Goal: Information Seeking & Learning: Learn about a topic

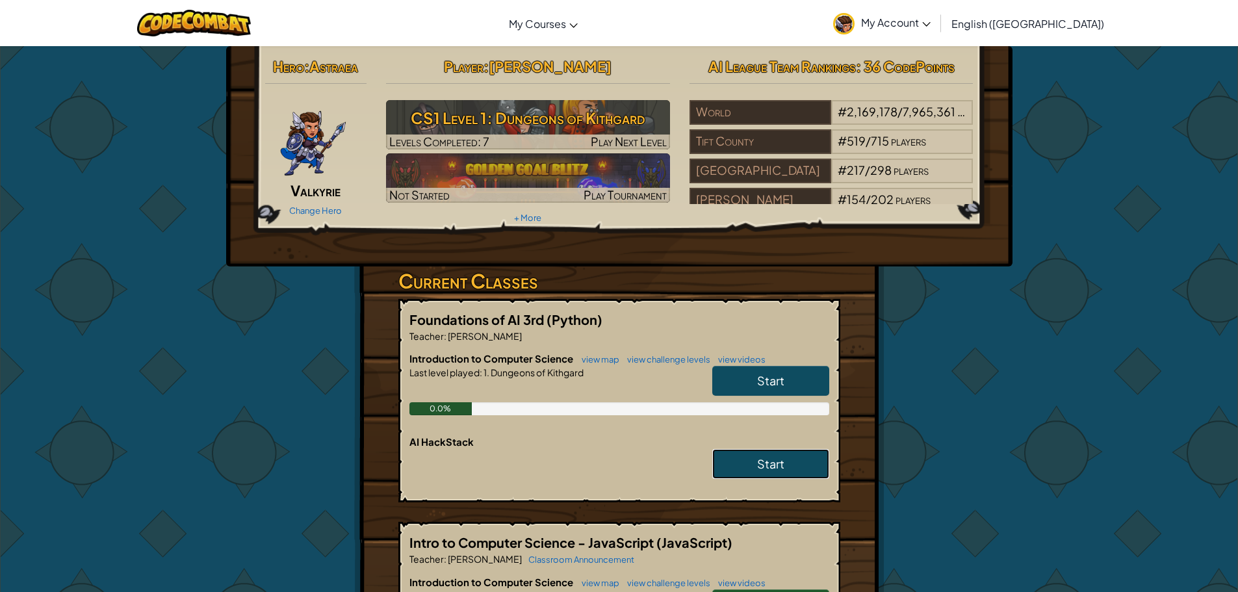
click at [740, 466] on link "Start" at bounding box center [770, 464] width 117 height 30
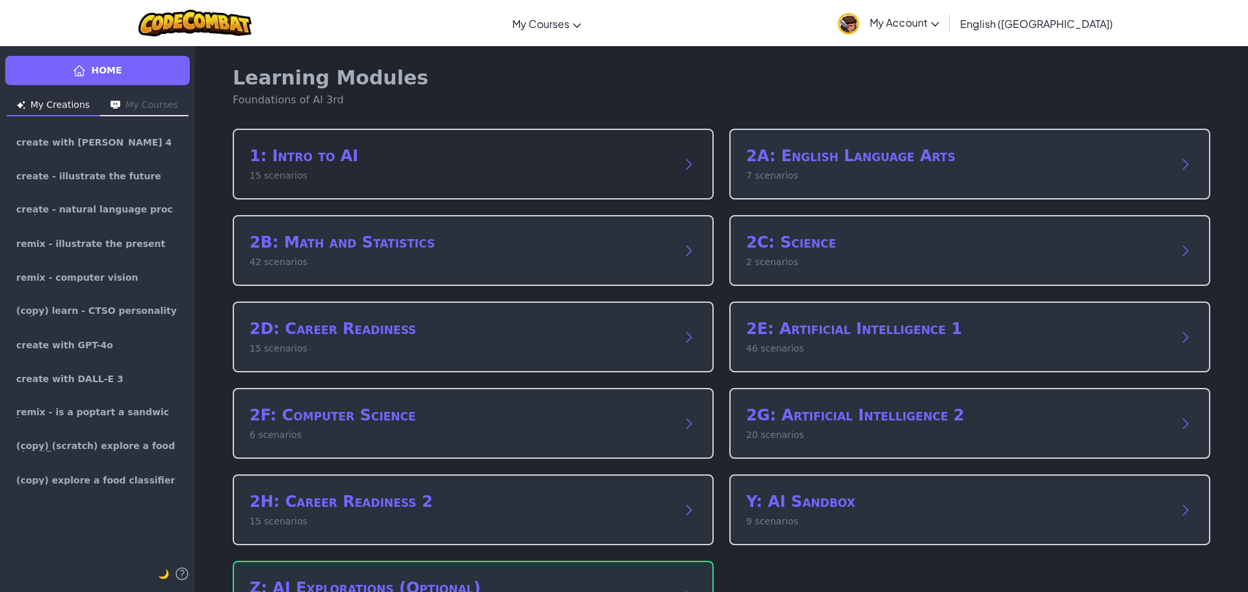
click at [508, 188] on div "1: Intro to AI 15 scenarios" at bounding box center [473, 164] width 481 height 71
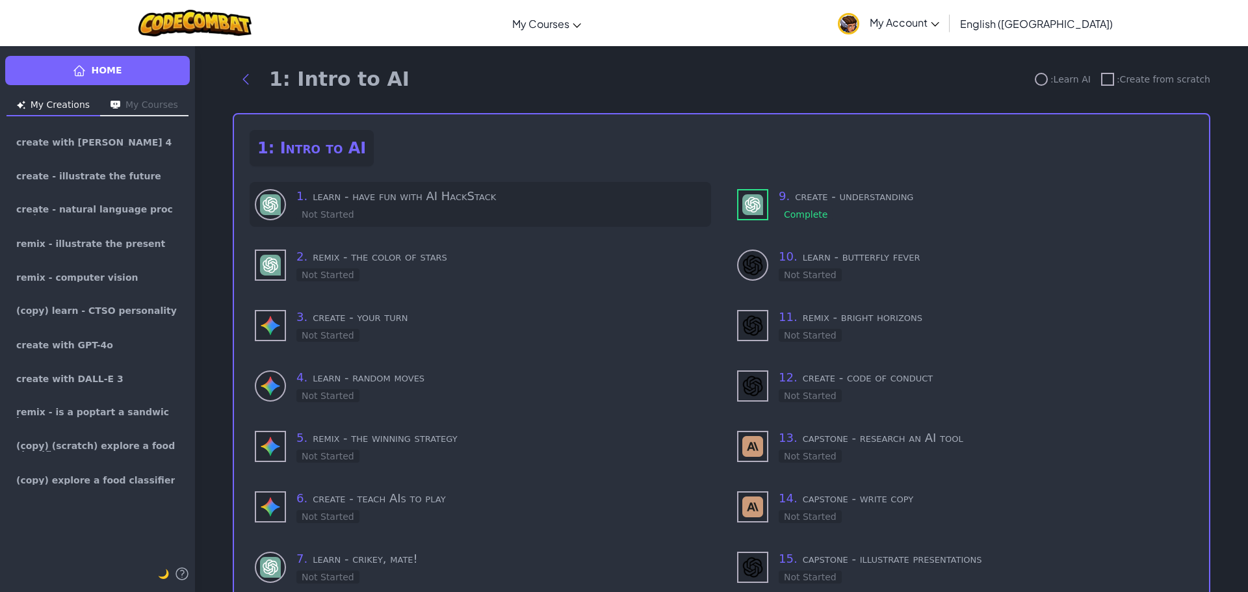
click at [510, 223] on div "1 . learn - have fun with AI HackStack Not Started" at bounding box center [480, 204] width 461 height 45
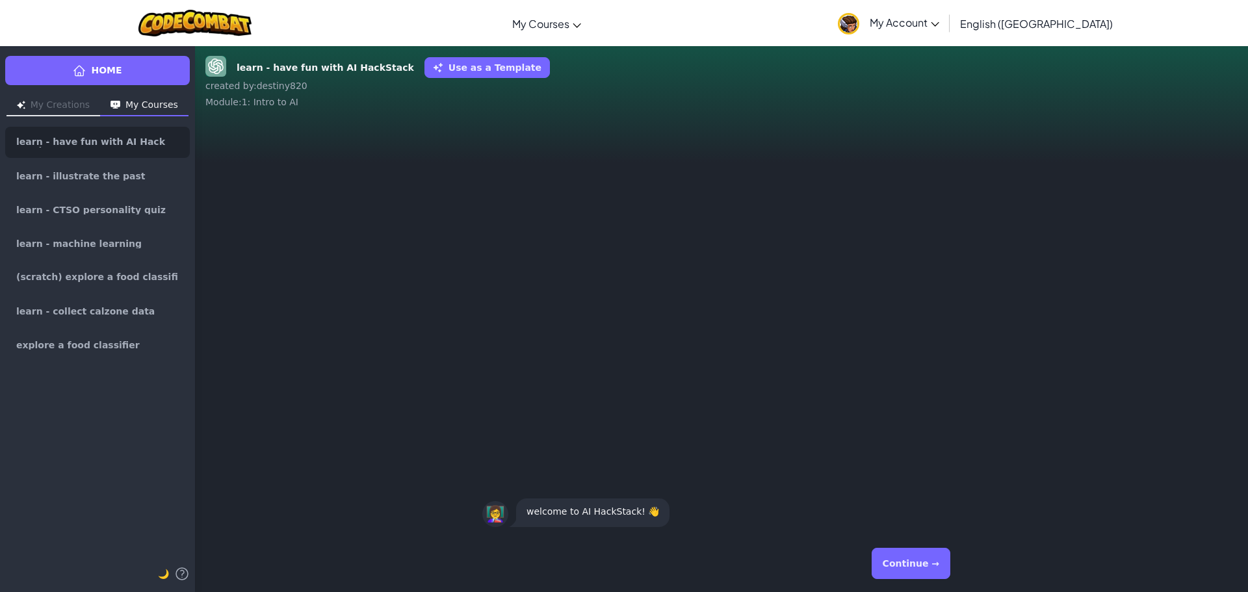
click at [945, 559] on button "Continue →" at bounding box center [911, 563] width 79 height 31
click at [947, 554] on button "Continue →" at bounding box center [911, 563] width 79 height 31
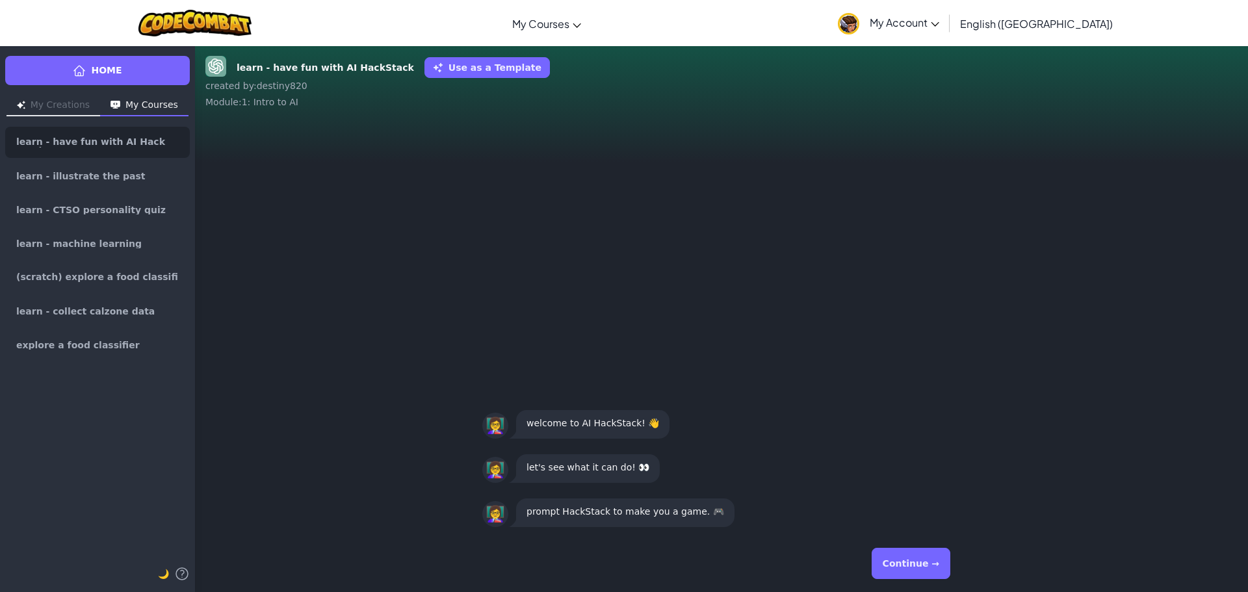
click at [943, 556] on button "Continue →" at bounding box center [911, 563] width 79 height 31
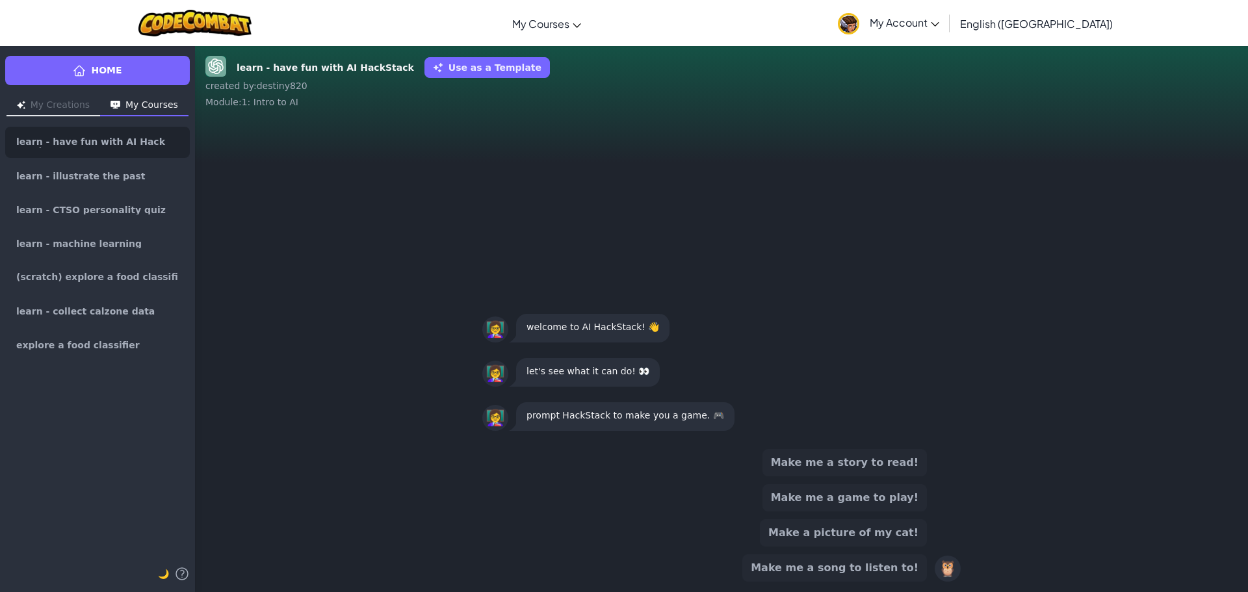
click at [901, 497] on button "Make me a game to play!" at bounding box center [844, 497] width 164 height 27
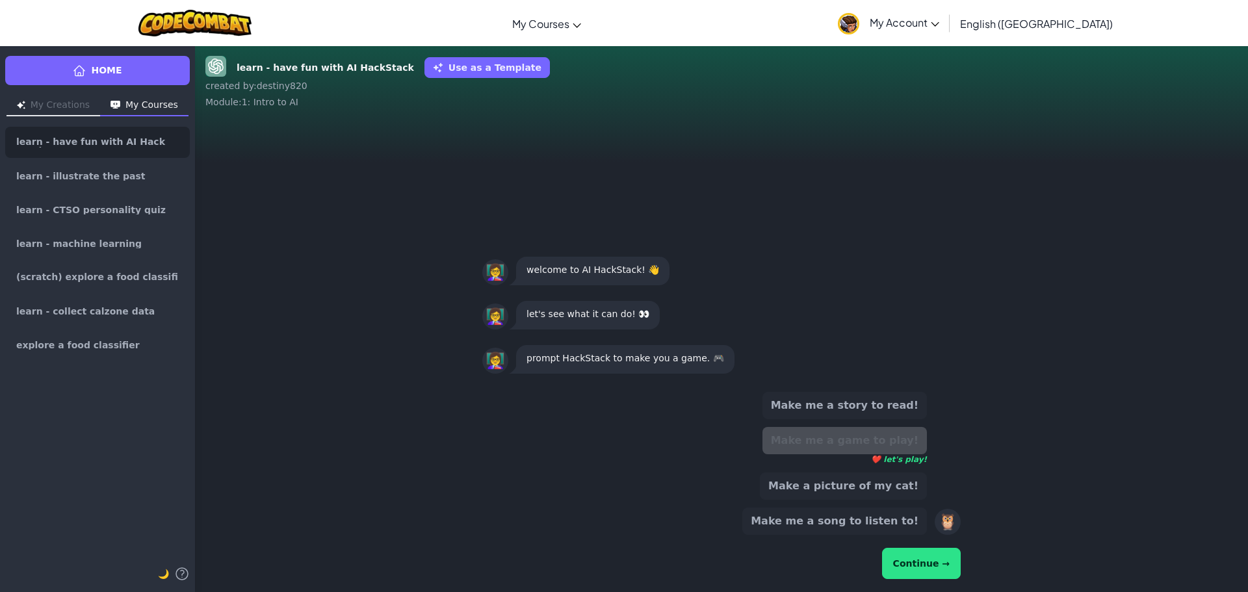
click at [949, 557] on button "Continue →" at bounding box center [921, 563] width 79 height 31
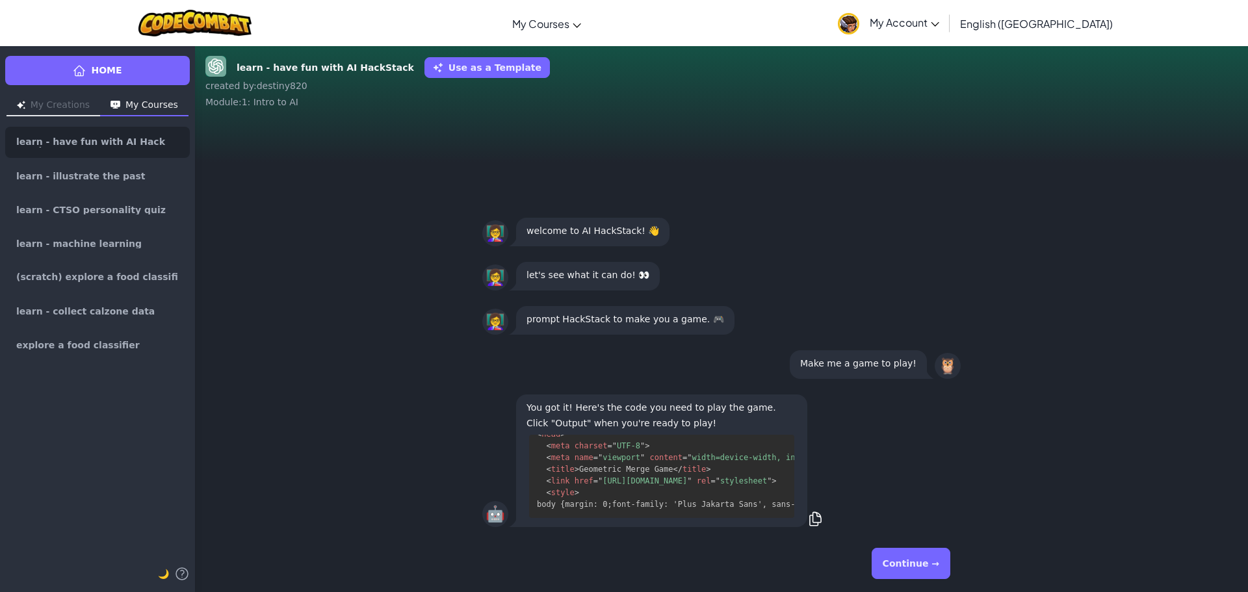
scroll to position [658, 0]
click at [933, 576] on button "Continue →" at bounding box center [911, 563] width 79 height 31
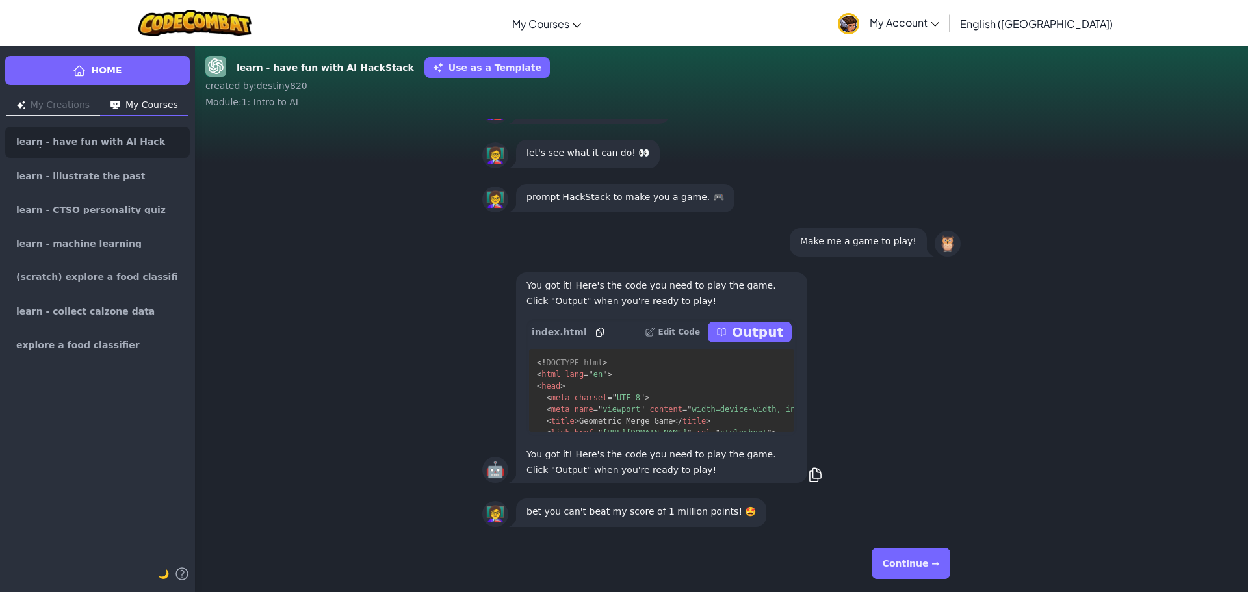
click at [747, 333] on p "Output" at bounding box center [757, 332] width 51 height 18
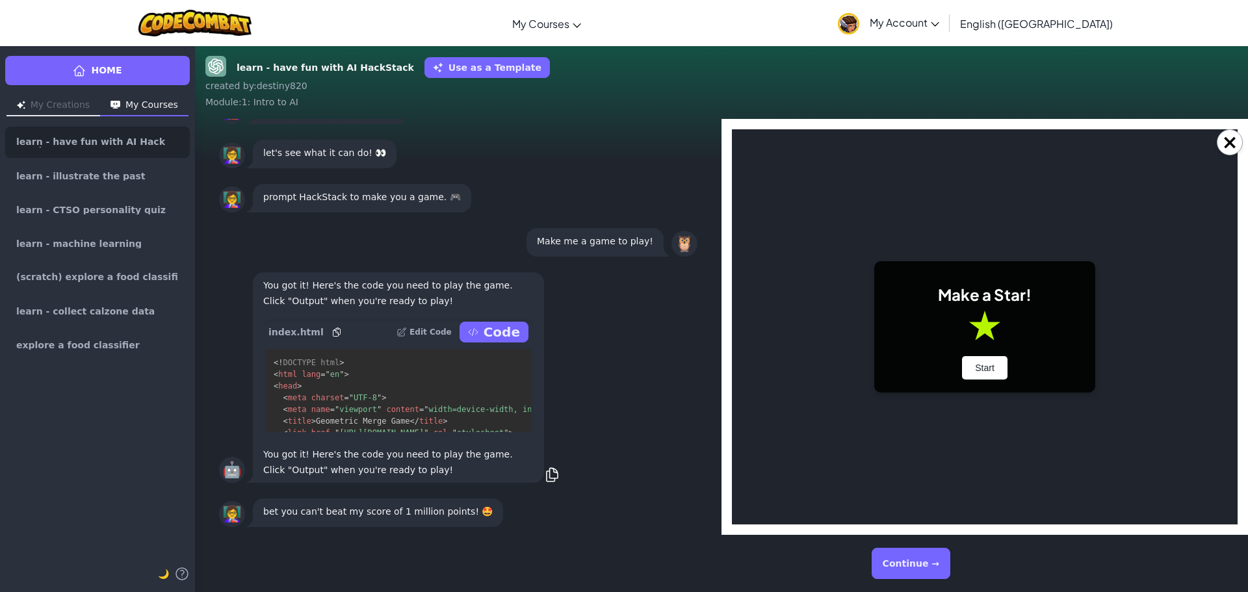
scroll to position [0, 0]
click at [971, 373] on button "Start" at bounding box center [984, 367] width 45 height 23
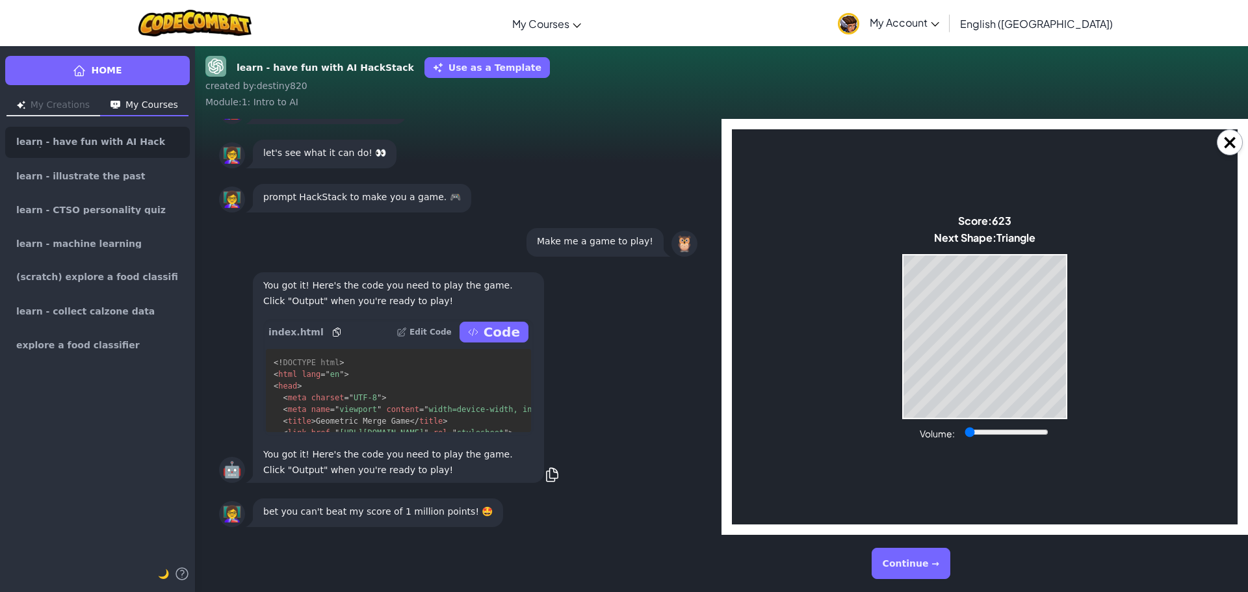
drag, startPoint x: 1009, startPoint y: 430, endPoint x: 938, endPoint y: 435, distance: 70.4
type input "0"
click at [964, 435] on input "Volume:" at bounding box center [1006, 432] width 84 height 10
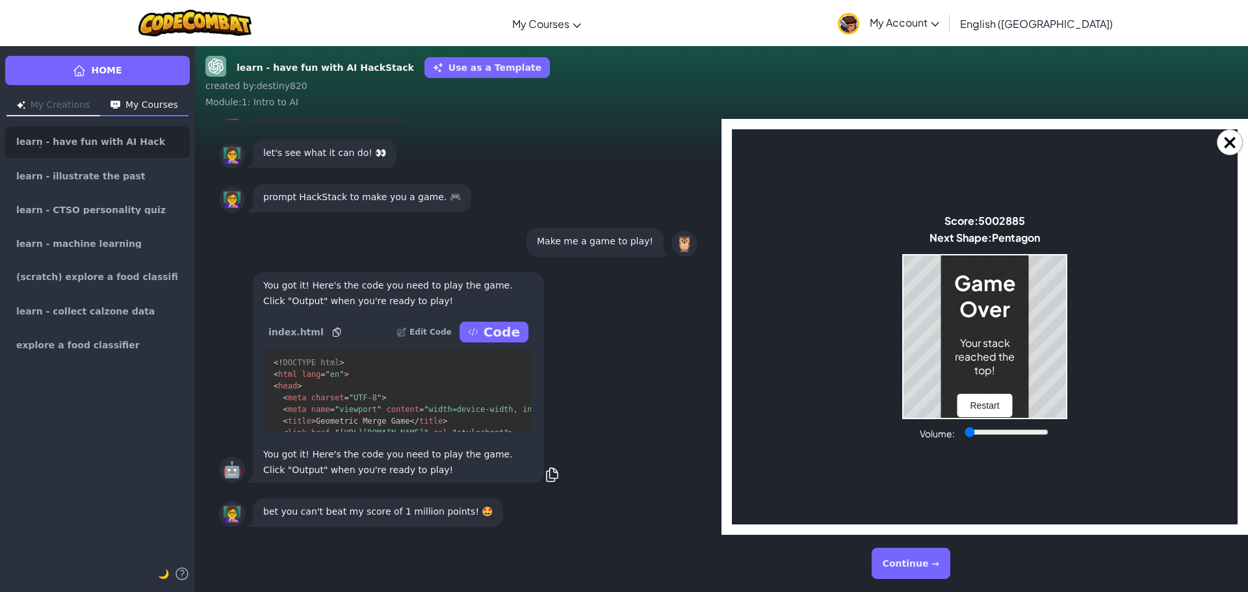
click at [1028, 393] on div "Game Over Your stack reached the top! Restart" at bounding box center [984, 336] width 165 height 165
click at [924, 564] on button "Continue →" at bounding box center [911, 563] width 79 height 31
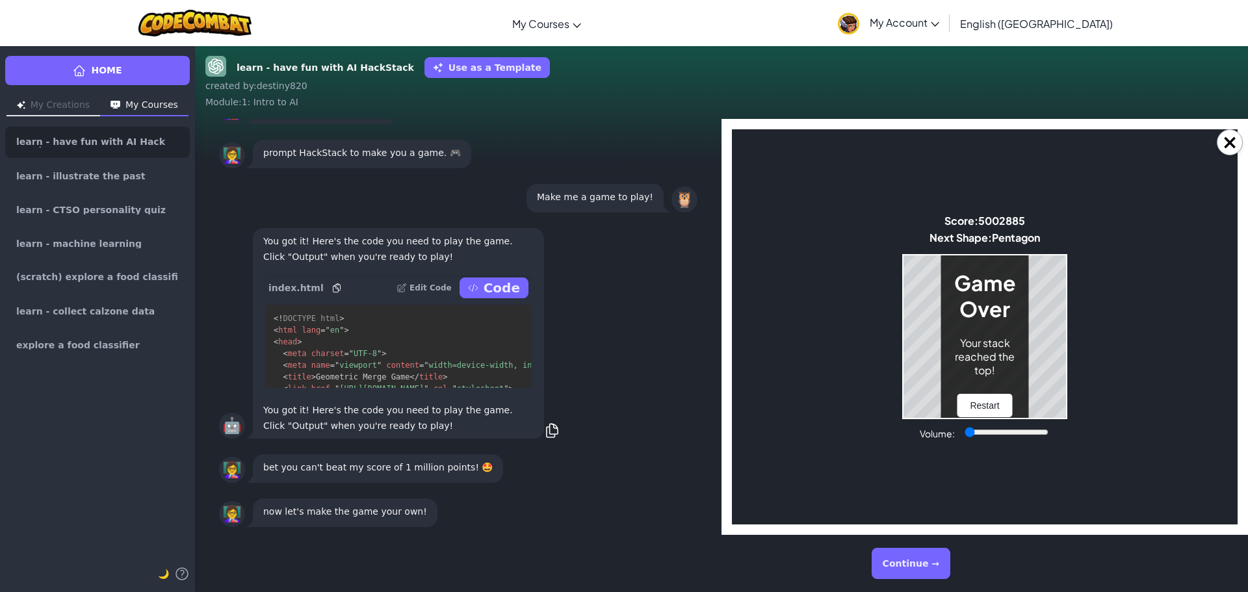
click at [922, 561] on button "Continue →" at bounding box center [911, 563] width 79 height 31
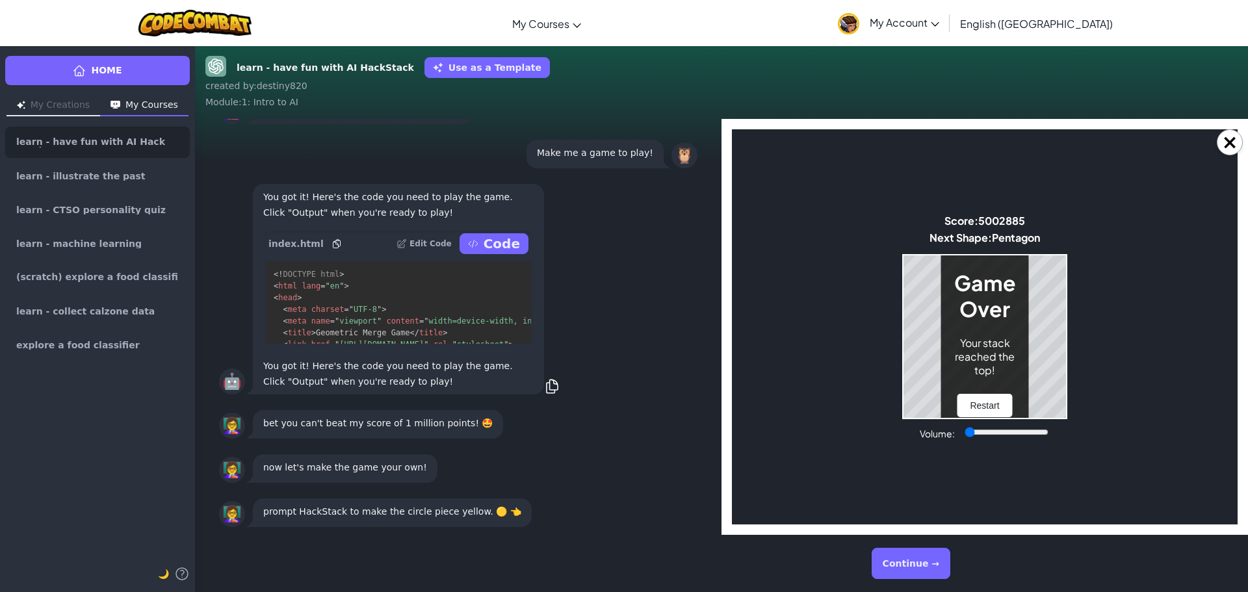
click at [923, 562] on button "Continue →" at bounding box center [911, 563] width 79 height 31
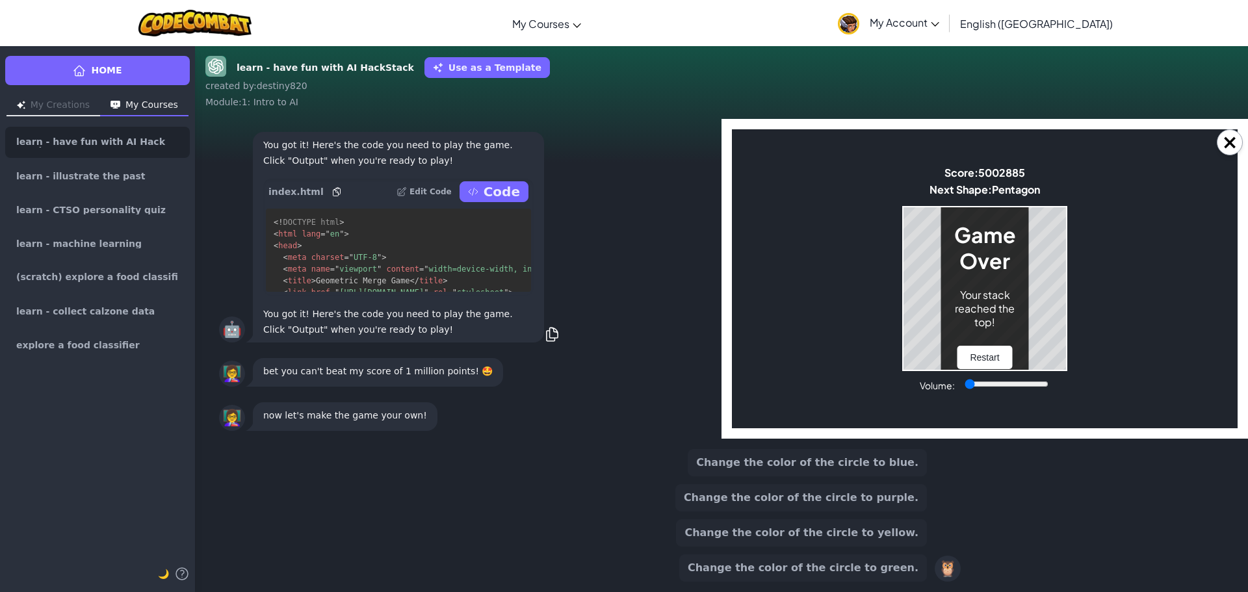
click at [912, 500] on button "Change the color of the circle to purple." at bounding box center [801, 497] width 252 height 27
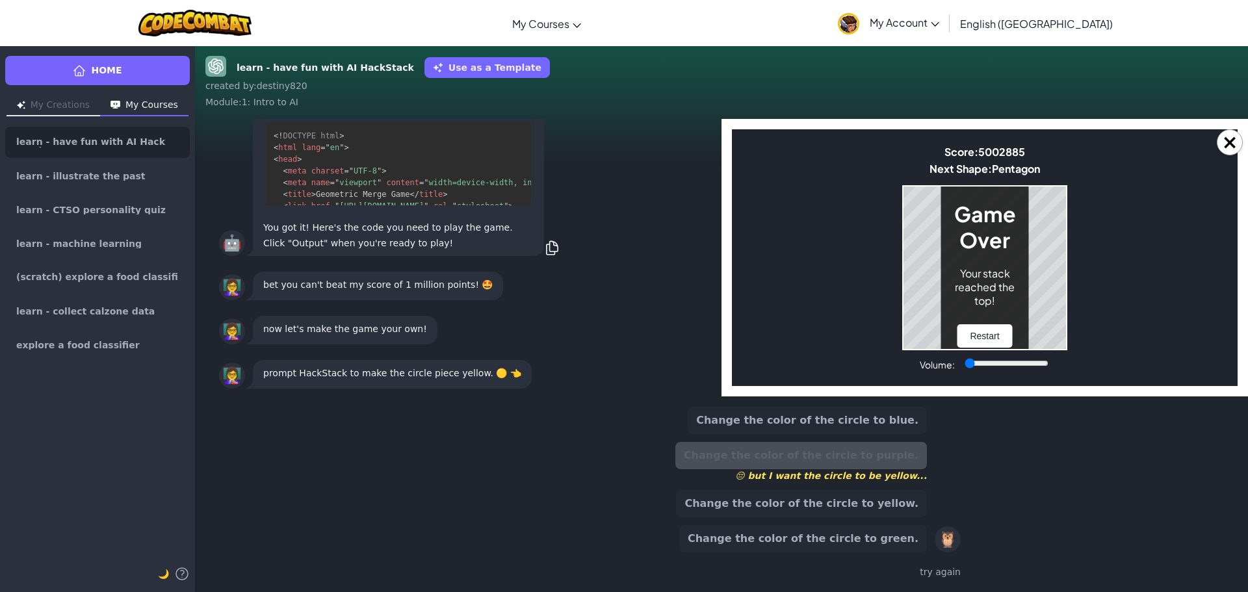
click at [899, 500] on button "Change the color of the circle to yellow." at bounding box center [801, 503] width 251 height 27
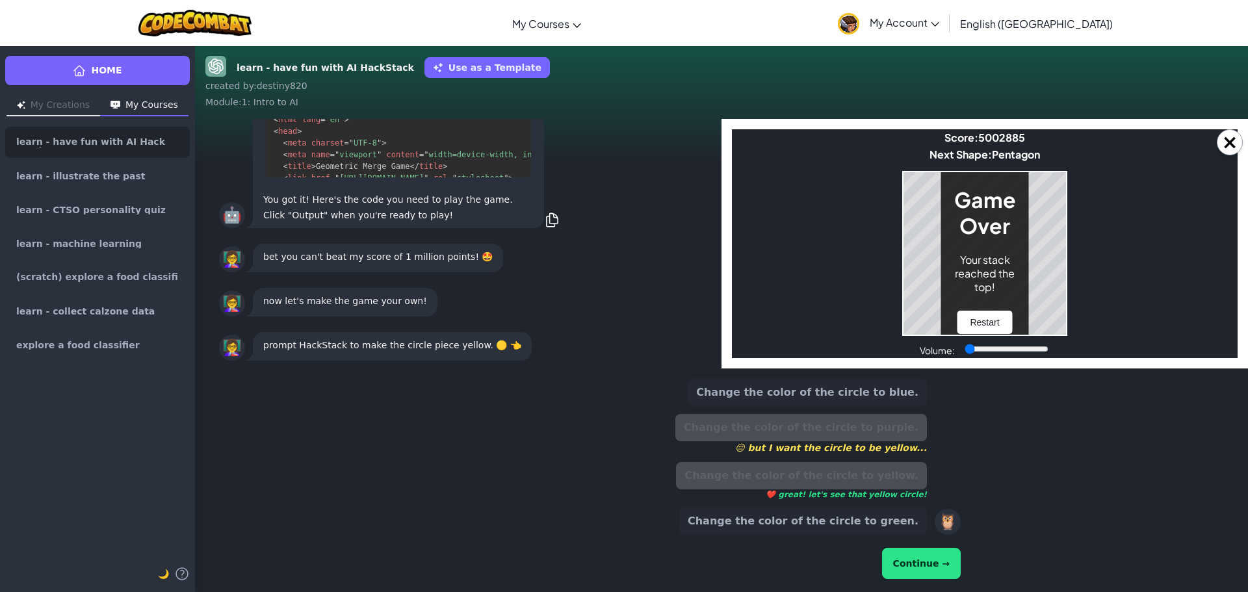
click at [930, 553] on button "Continue →" at bounding box center [921, 563] width 79 height 31
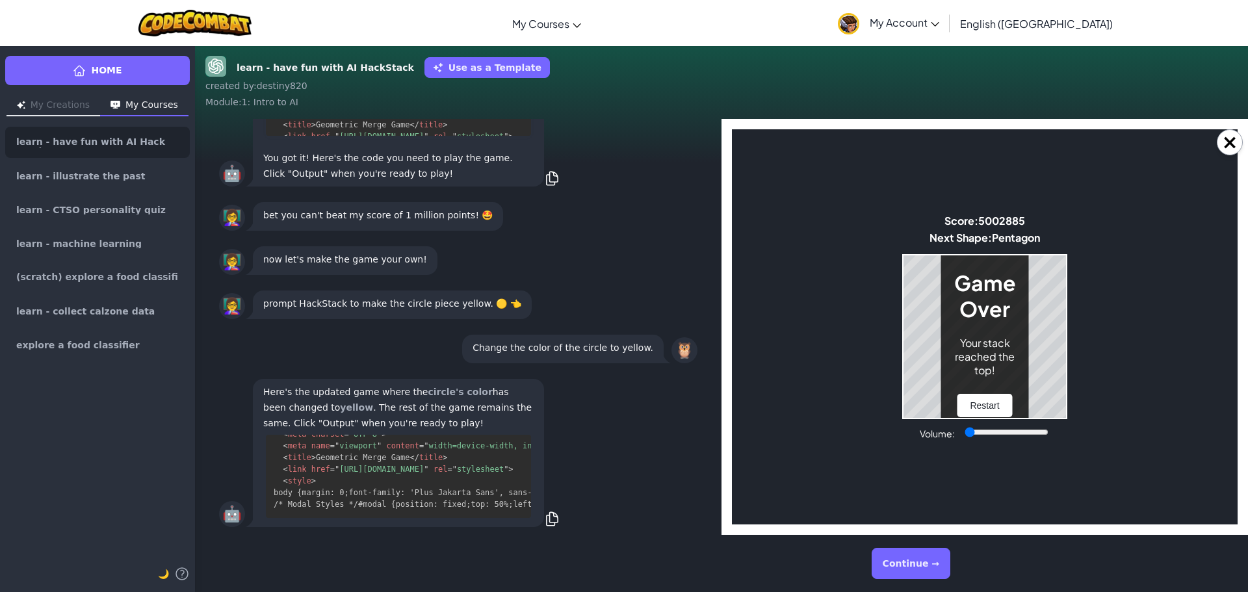
scroll to position [1040, 0]
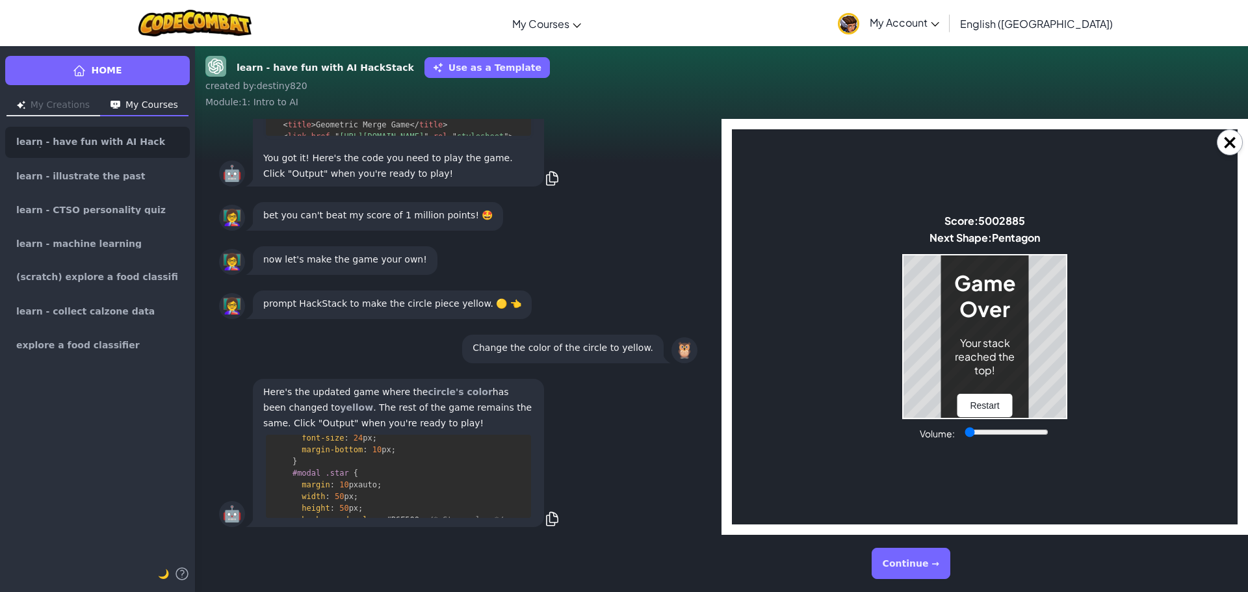
click at [892, 570] on button "Continue →" at bounding box center [911, 563] width 79 height 31
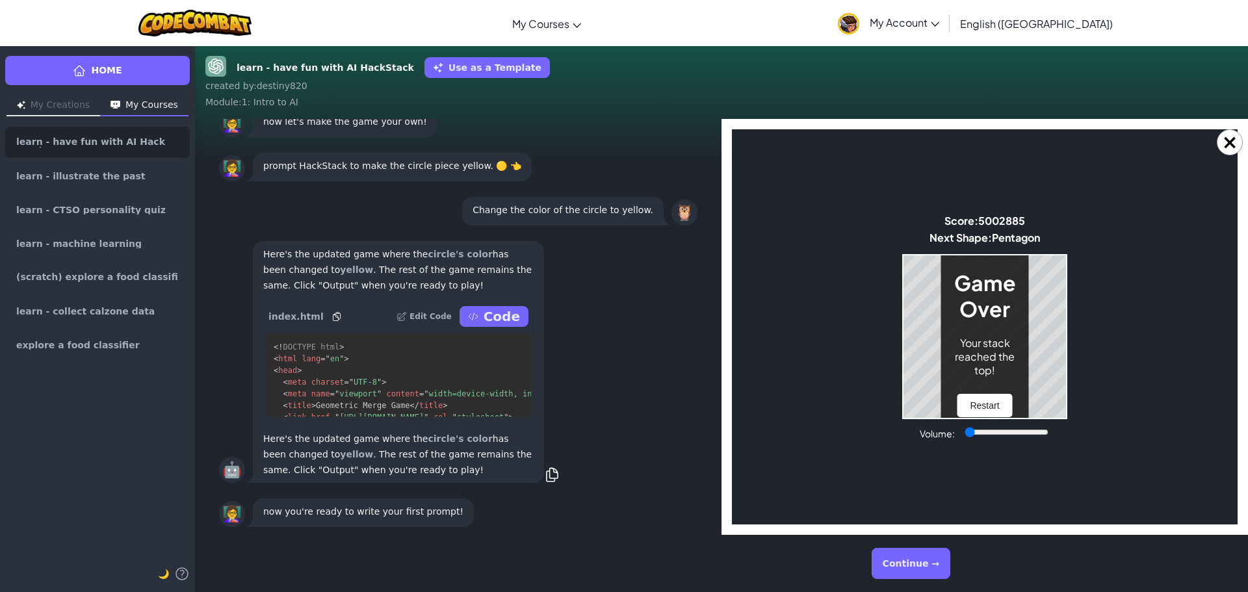
click at [493, 318] on p "Code" at bounding box center [502, 316] width 36 height 18
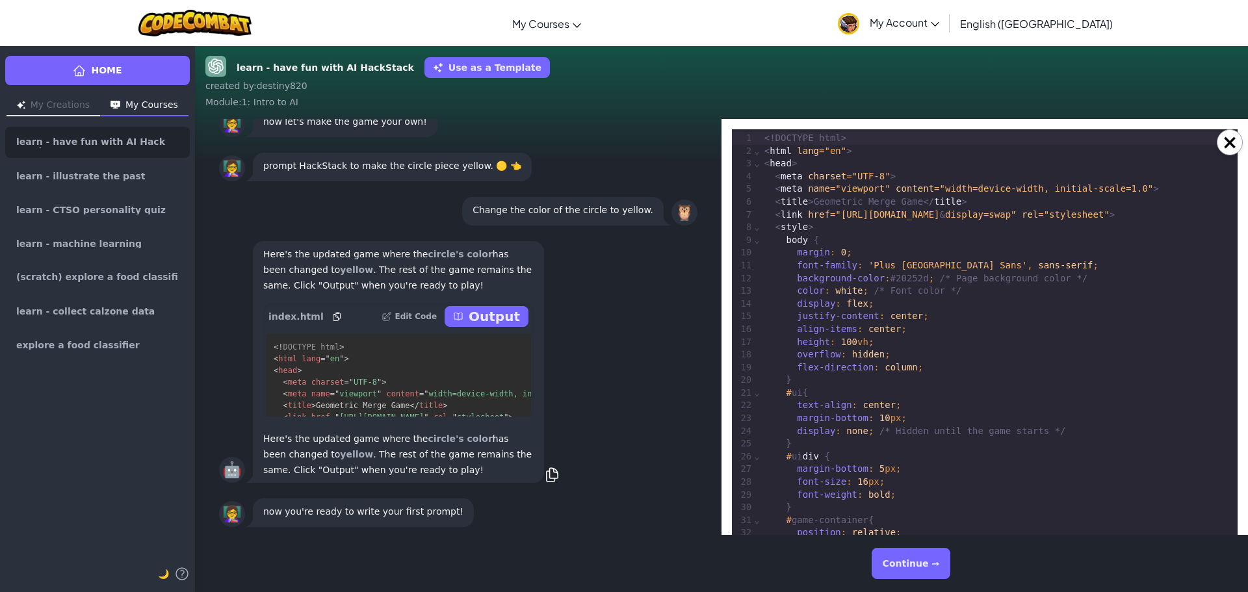
click at [463, 312] on icon at bounding box center [458, 316] width 10 height 10
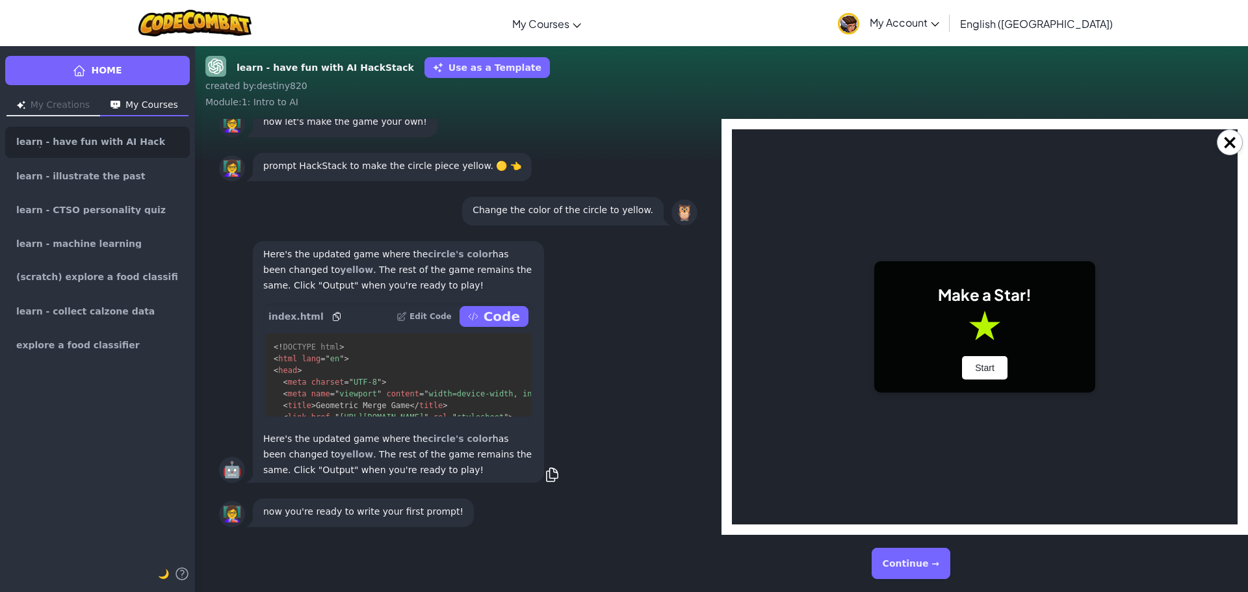
scroll to position [0, 0]
click at [925, 567] on button "Continue →" at bounding box center [911, 563] width 79 height 31
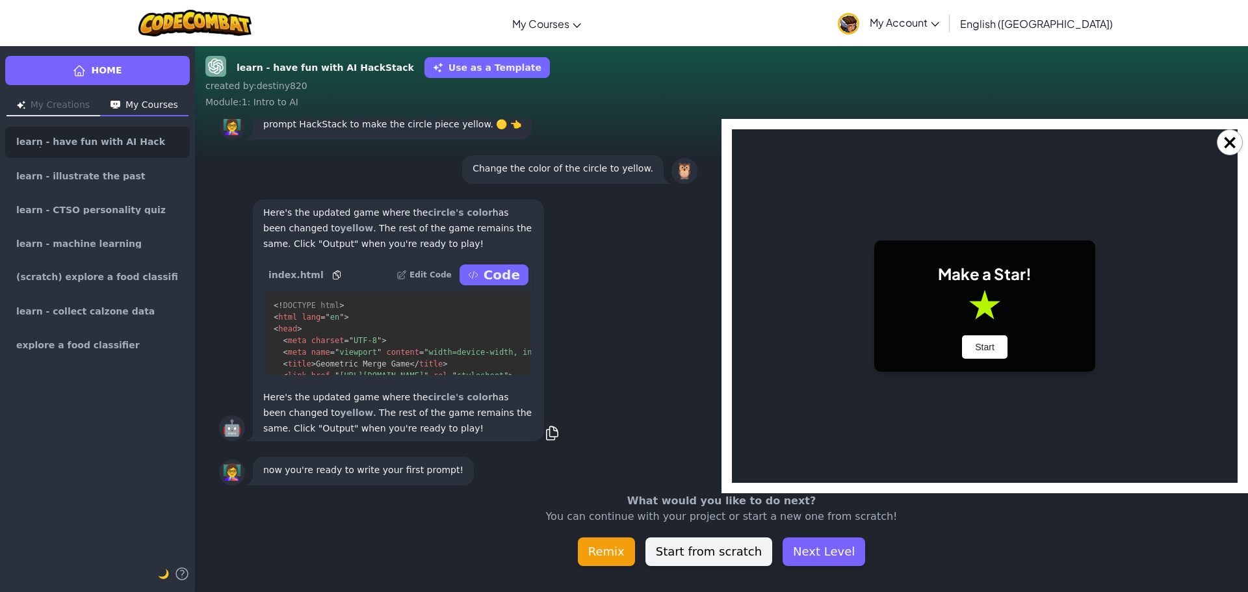
click at [619, 546] on button "Remix" at bounding box center [606, 551] width 57 height 29
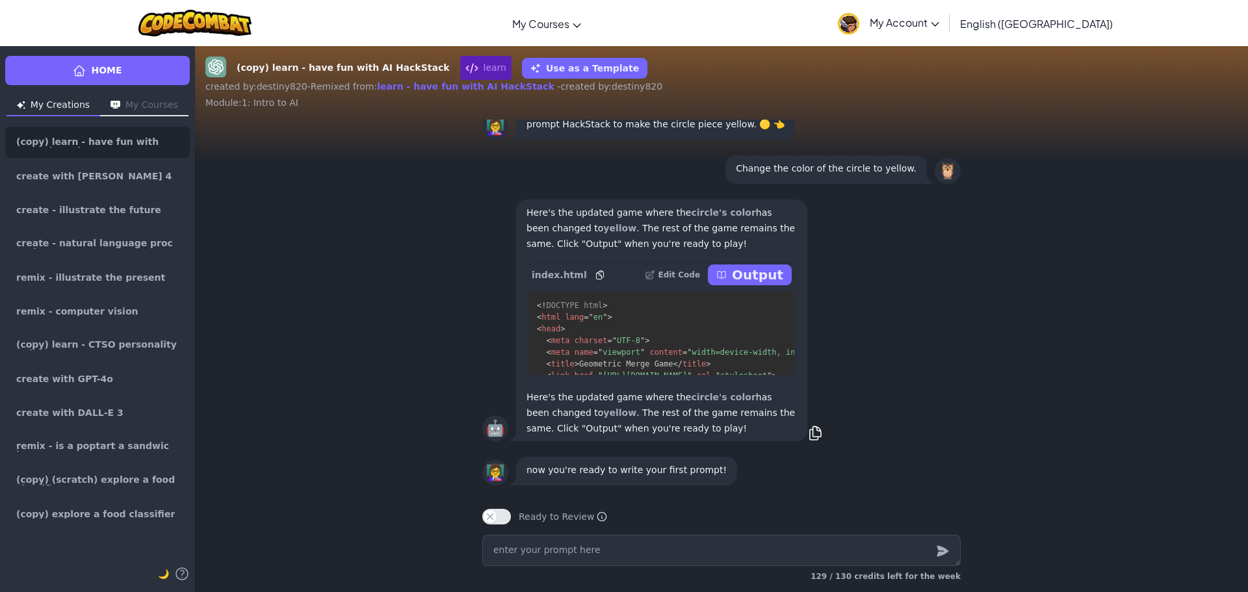
type textarea "x"
type textarea "c"
type textarea "x"
type textarea "ch"
type textarea "x"
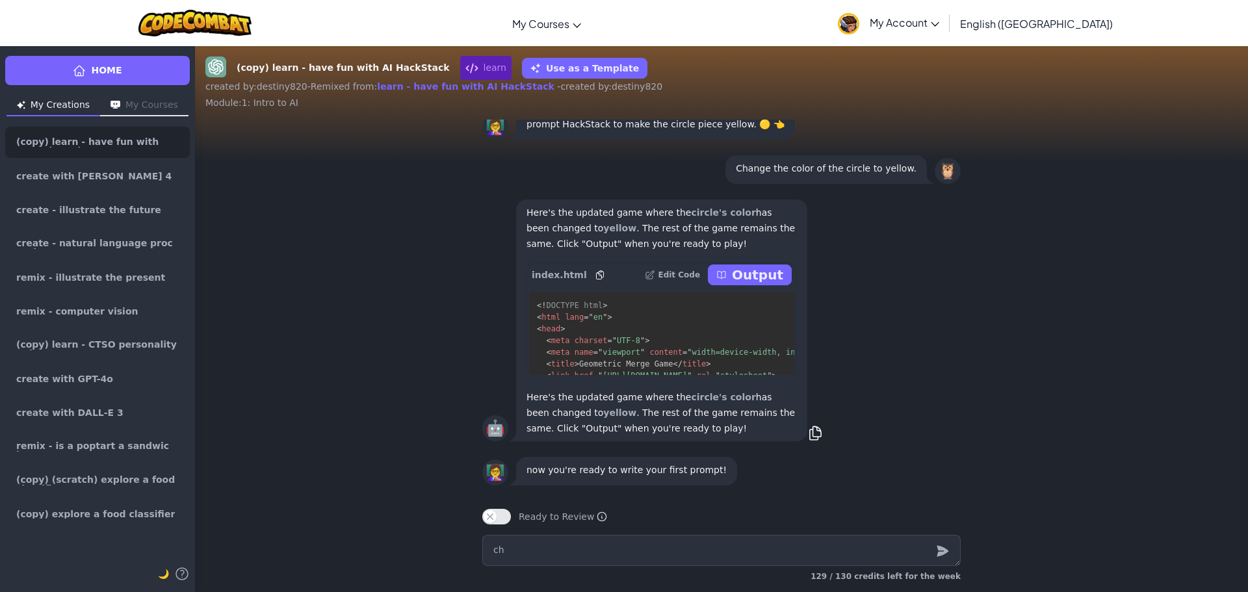
type textarea "cha"
type textarea "x"
type textarea "chan"
type textarea "x"
type textarea "[PERSON_NAME]"
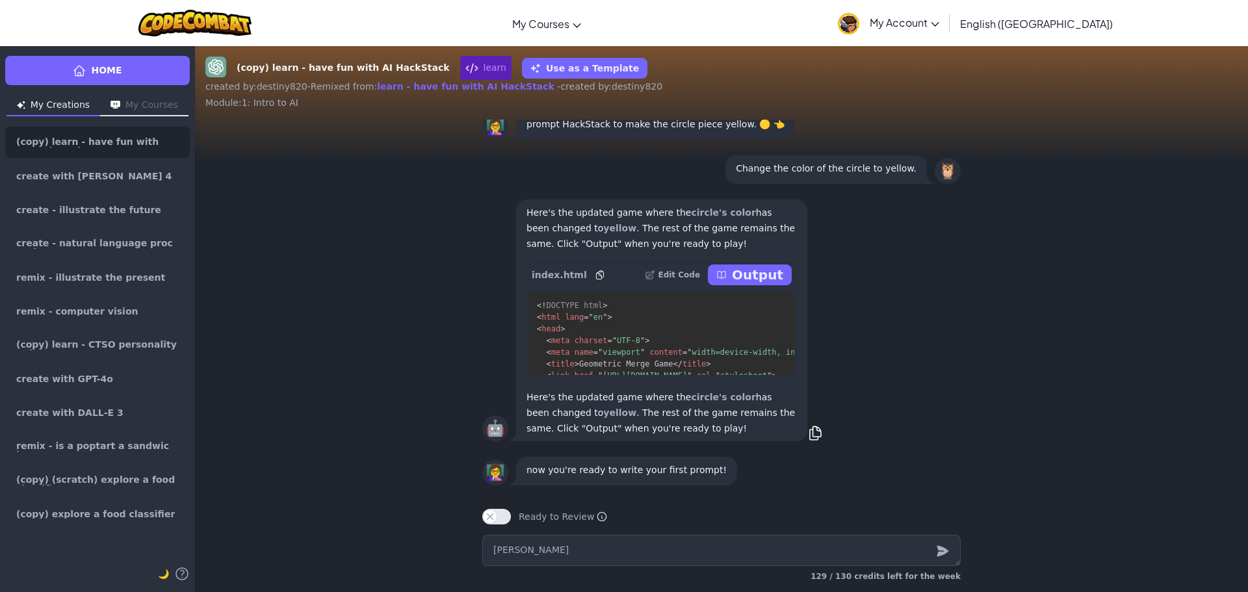
type textarea "x"
type textarea "[PERSON_NAME]"
type textarea "x"
type textarea "[PERSON_NAME]"
type textarea "x"
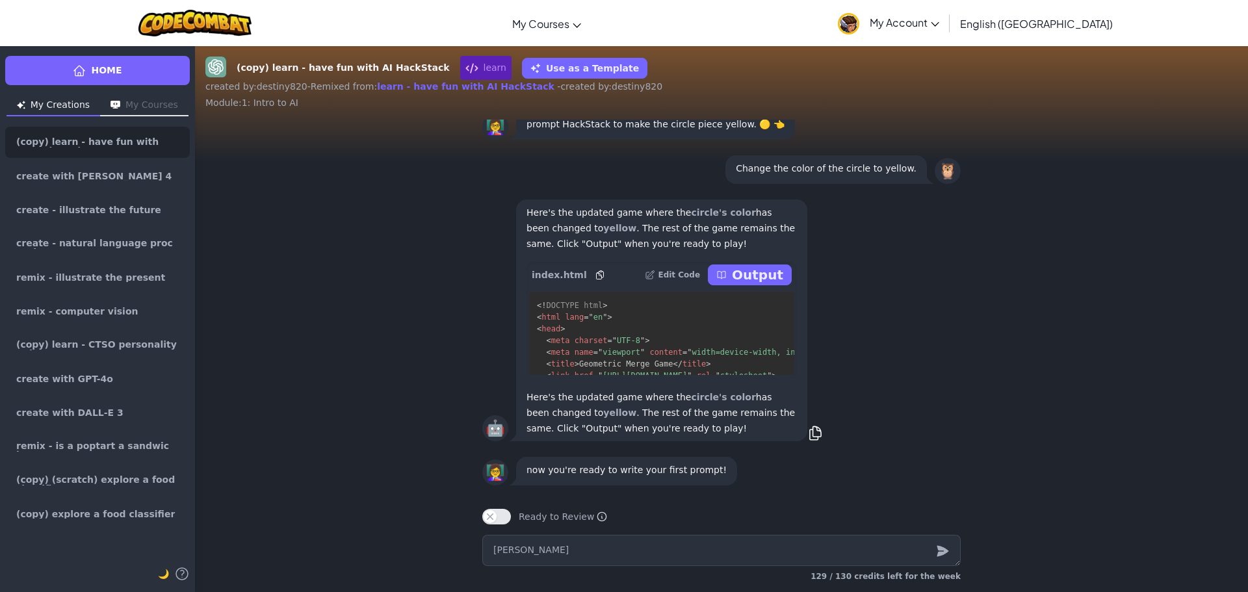
type textarea "change"
type textarea "x"
type textarea "change"
type textarea "x"
type textarea "change t"
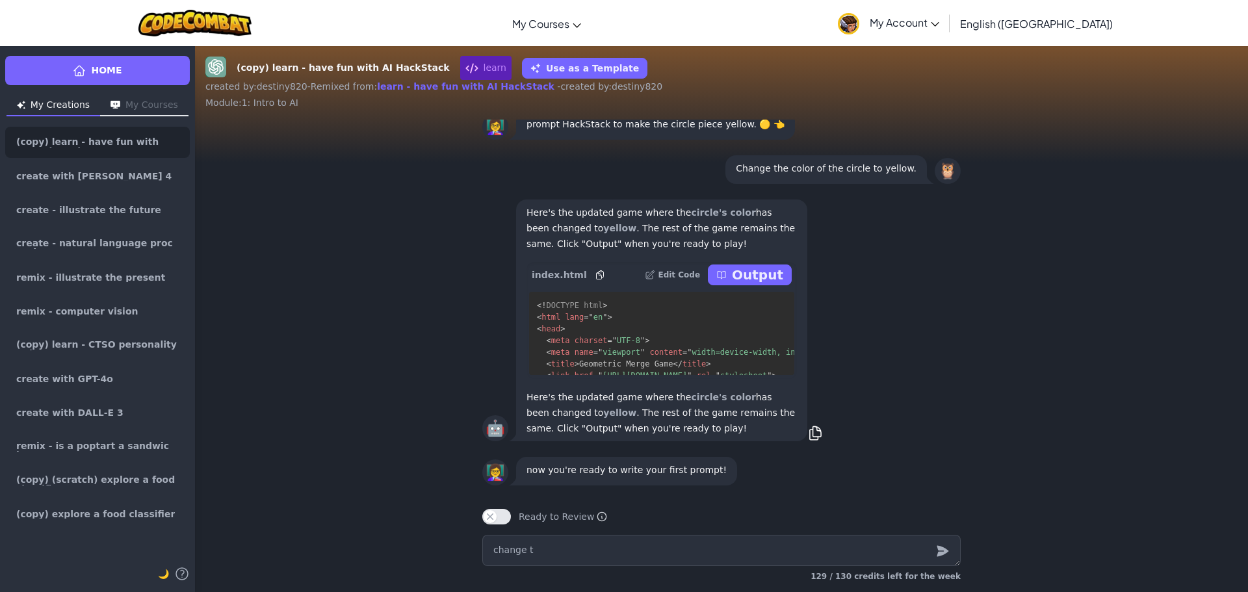
type textarea "x"
type textarea "change th"
type textarea "x"
type textarea "change the"
type textarea "x"
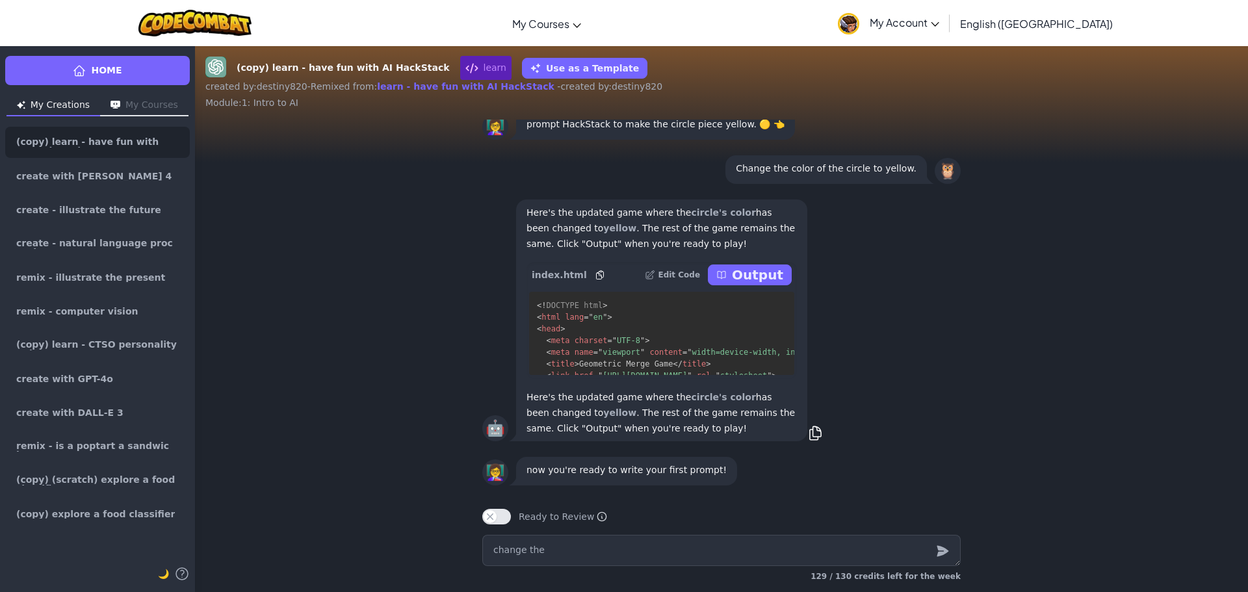
type textarea "change the c"
type textarea "x"
type textarea "change the c"
type textarea "x"
type textarea "change the c o"
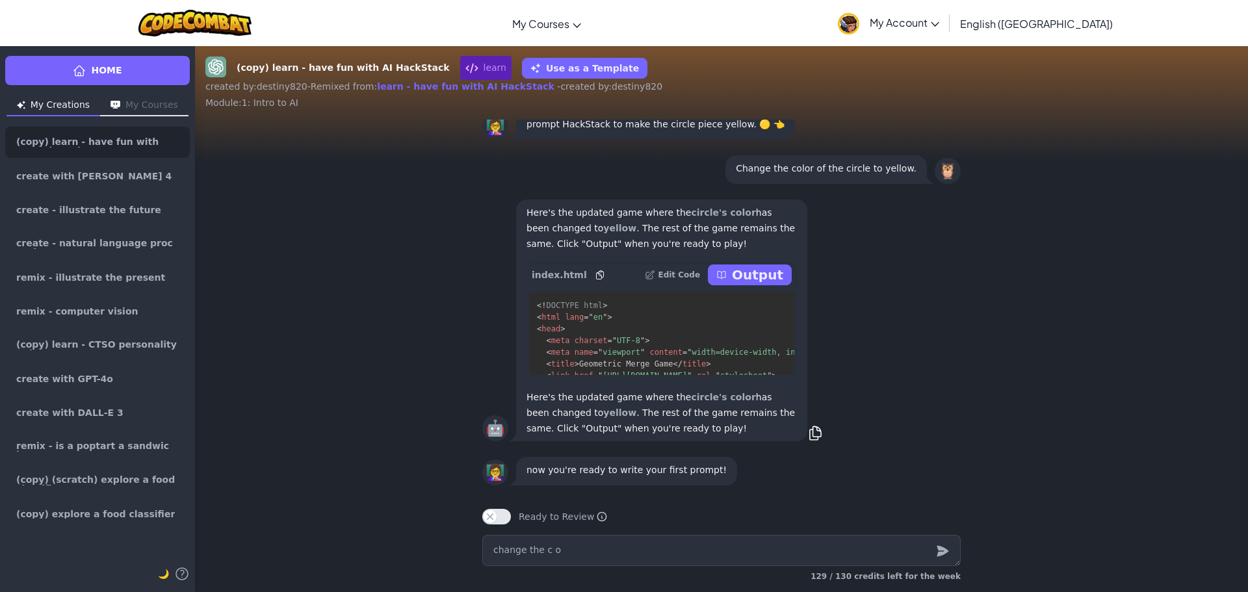
type textarea "x"
type textarea "change the c"
type textarea "x"
type textarea "change the c"
type textarea "x"
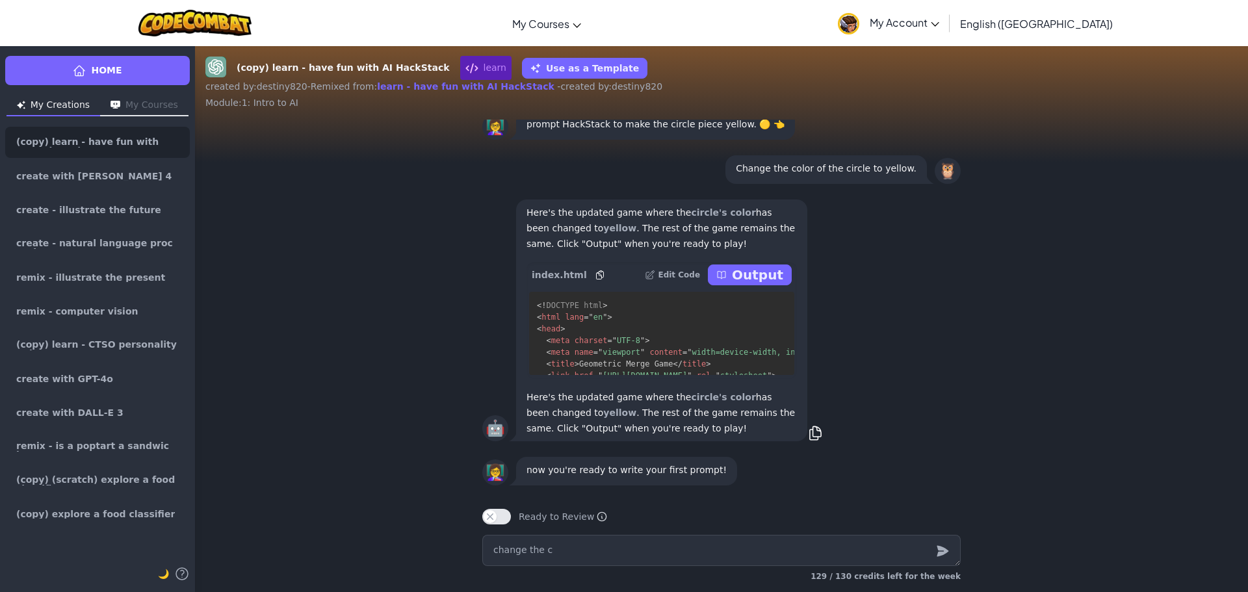
type textarea "change the"
type textarea "x"
type textarea "change the s"
type textarea "x"
type textarea "change the st"
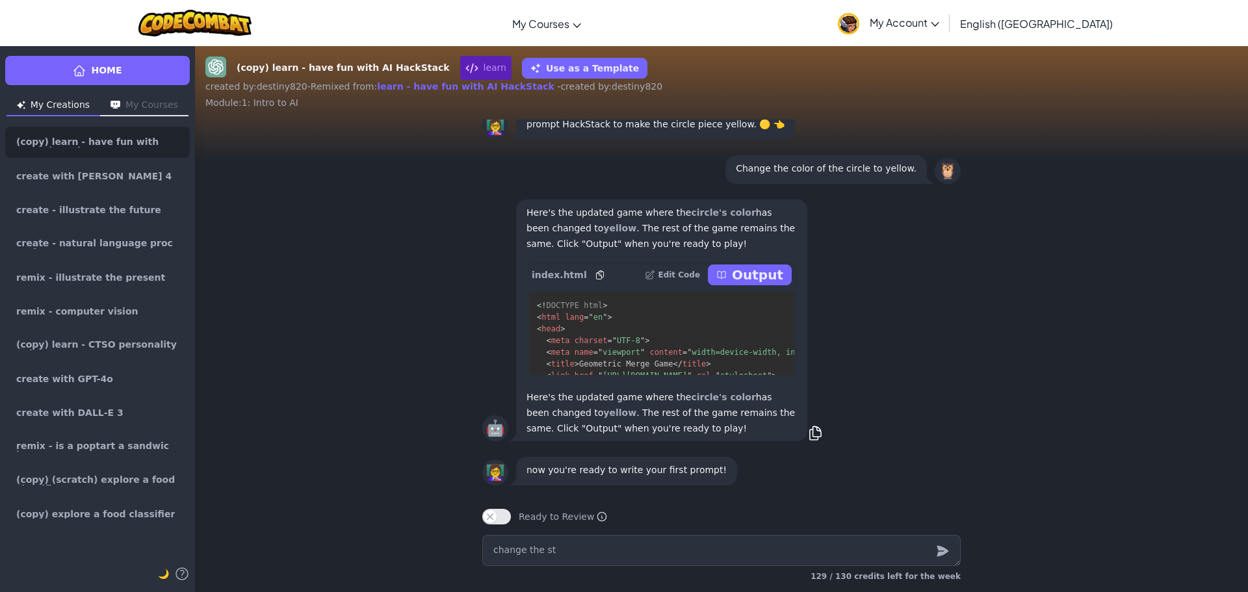
type textarea "x"
type textarea "change the sta"
type textarea "x"
type textarea "change the star"
type textarea "x"
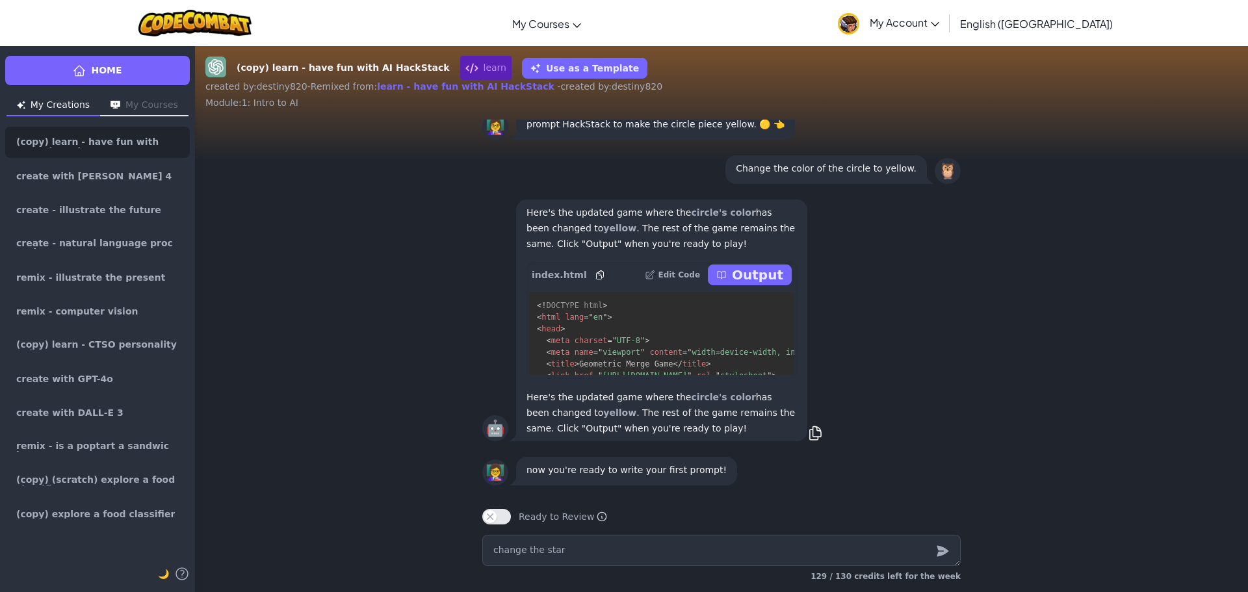
type textarea "change the star"
type textarea "x"
type textarea "change the star c"
type textarea "x"
type textarea "change the star co"
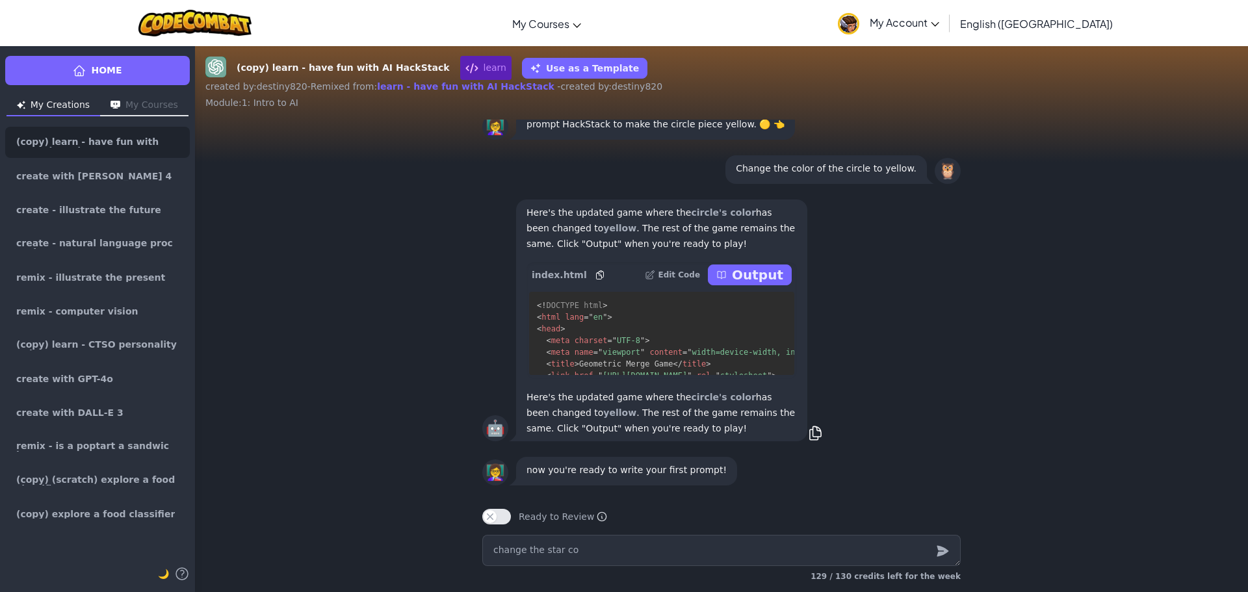
type textarea "x"
type textarea "change the star col"
type textarea "x"
type textarea "change the star colo"
type textarea "x"
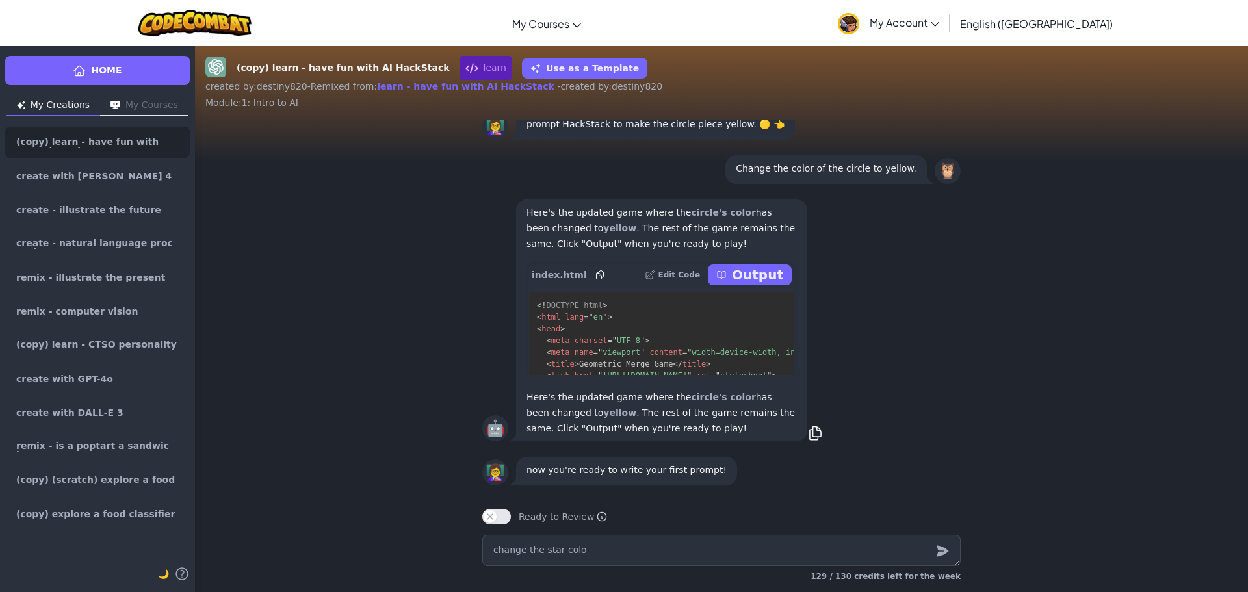
type textarea "change the star color"
type textarea "x"
type textarea "change the star color"
type textarea "x"
type textarea "change the star color t"
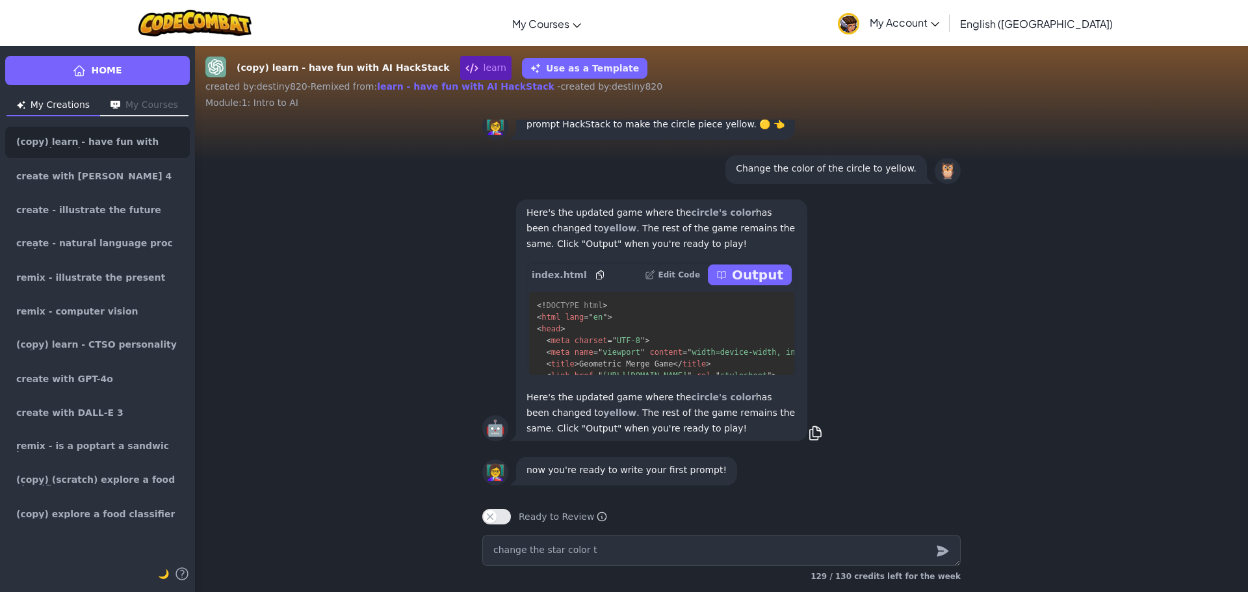
type textarea "x"
type textarea "change the star color to"
type textarea "x"
type textarea "change the star color to"
type textarea "x"
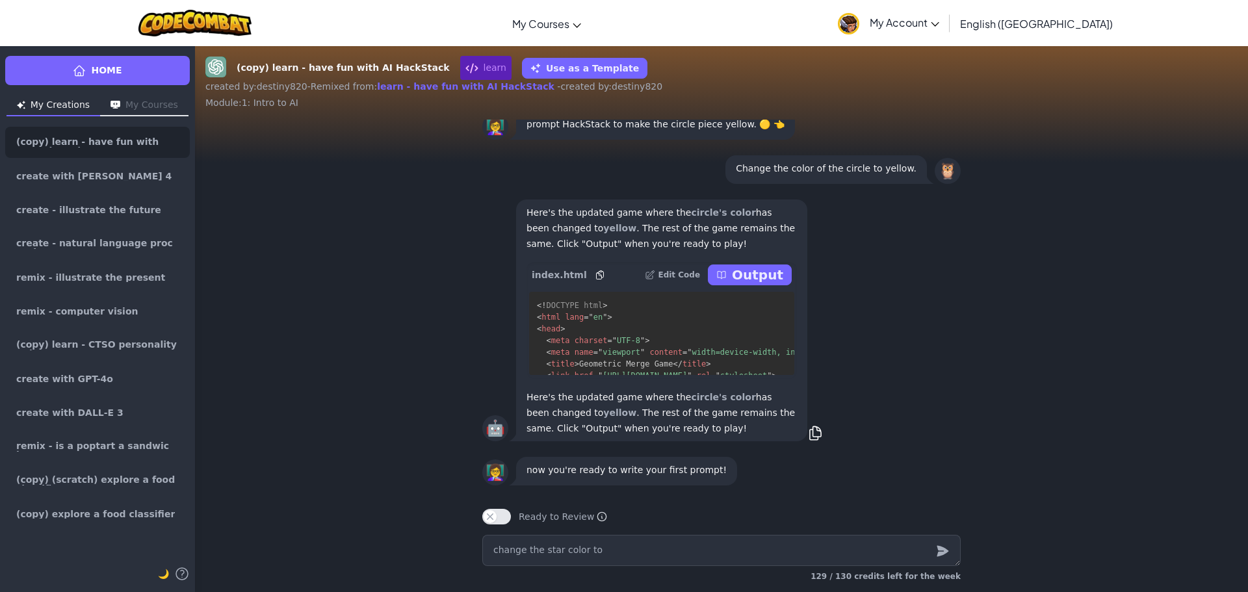
type textarea "change the star color to p"
type textarea "x"
type textarea "change the star color to pi"
type textarea "x"
type textarea "change the star color to pin"
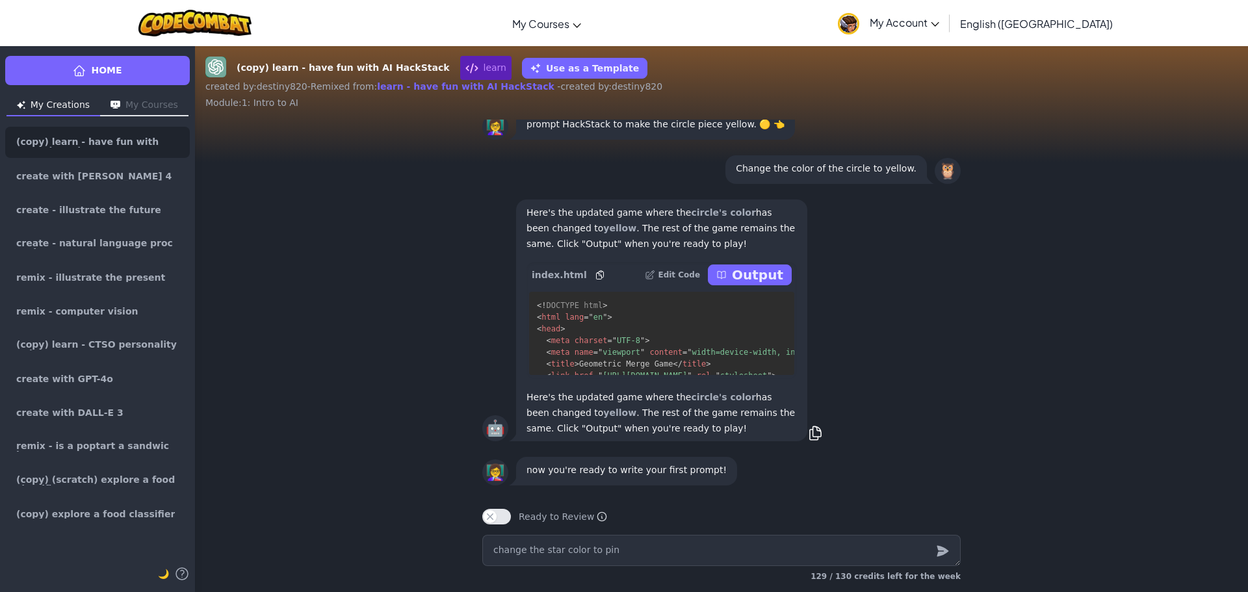
type textarea "x"
type textarea "change the star color to pink"
click at [944, 548] on icon "submit" at bounding box center [942, 551] width 14 height 16
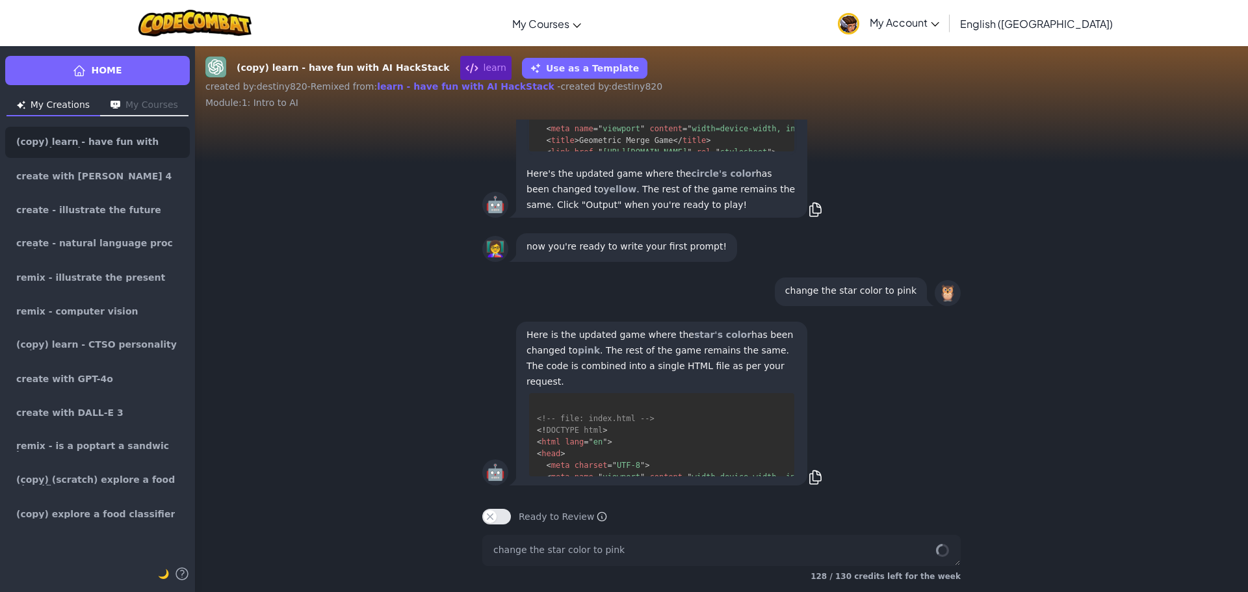
scroll to position [223, 0]
click at [496, 519] on button "Ready to Review" at bounding box center [496, 517] width 29 height 16
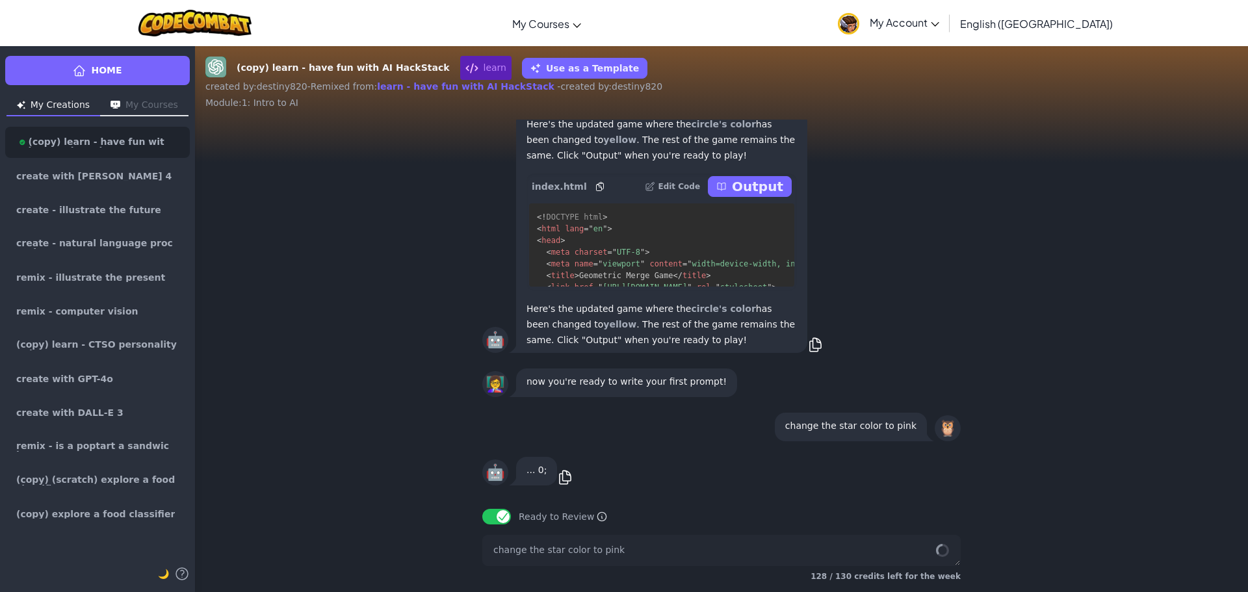
click at [583, 515] on span "Ready to Review [PERSON_NAME] this when your project is complete. Your teacher …" at bounding box center [563, 516] width 88 height 13
click at [504, 520] on button "Ready to Review" at bounding box center [496, 517] width 29 height 16
click at [493, 519] on button "Ready to Review" at bounding box center [496, 517] width 29 height 16
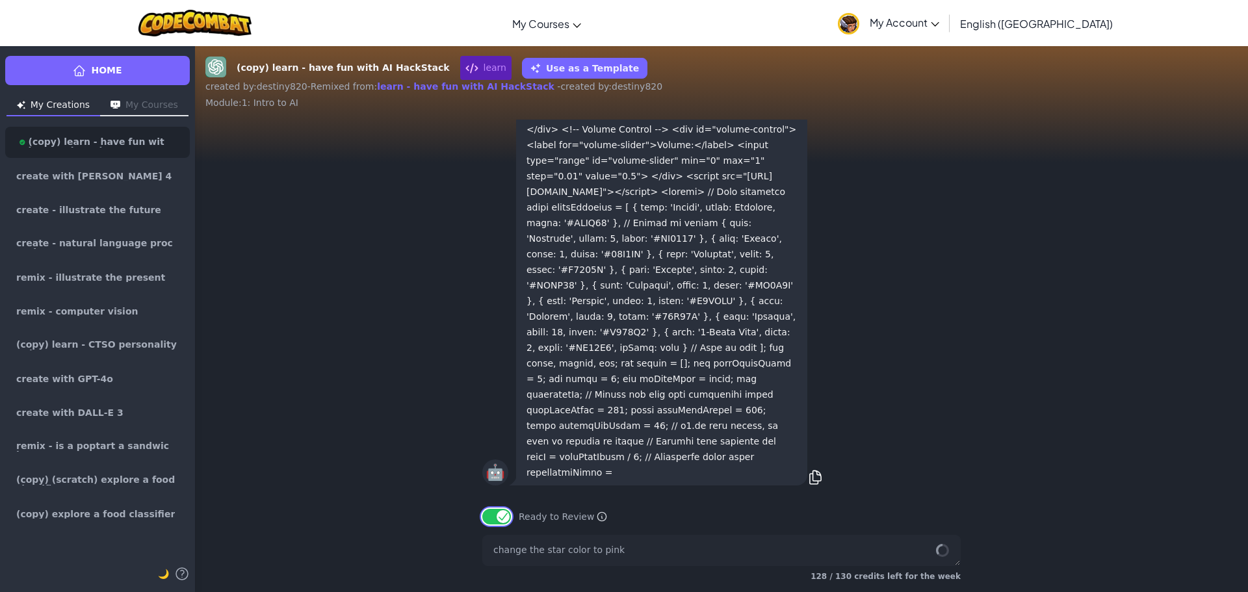
scroll to position [-1900, 0]
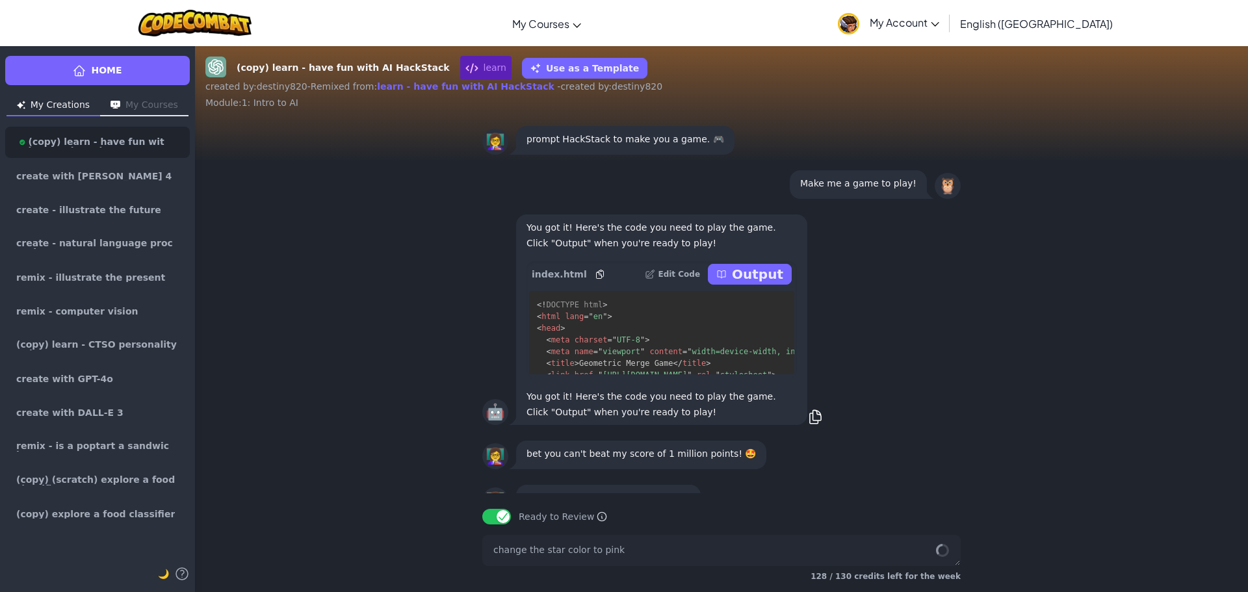
click at [747, 346] on div "You got it! Here's the code you need to play the game. Click "Output" when you'…" at bounding box center [661, 319] width 291 height 211
click at [747, 287] on div "index.html Edit Code Output" at bounding box center [661, 274] width 270 height 26
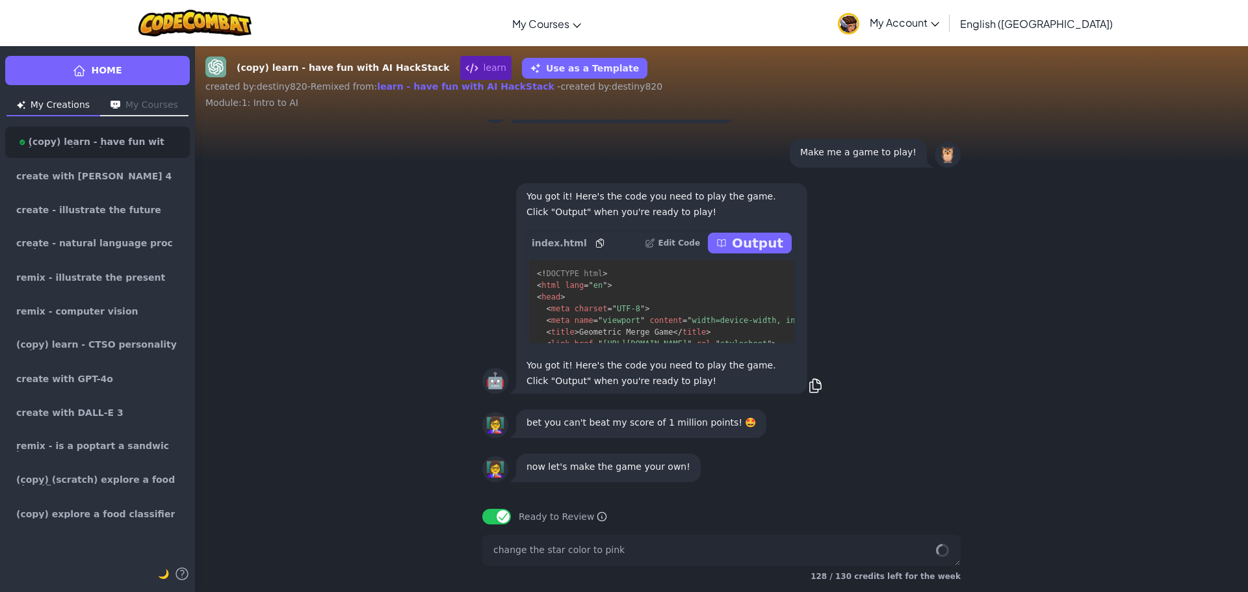
click at [744, 356] on div "🤖 ... } #game-over button { margin-top: 10px; padding: 10px 20px; font-size: 14…" at bounding box center [721, 307] width 1053 height 374
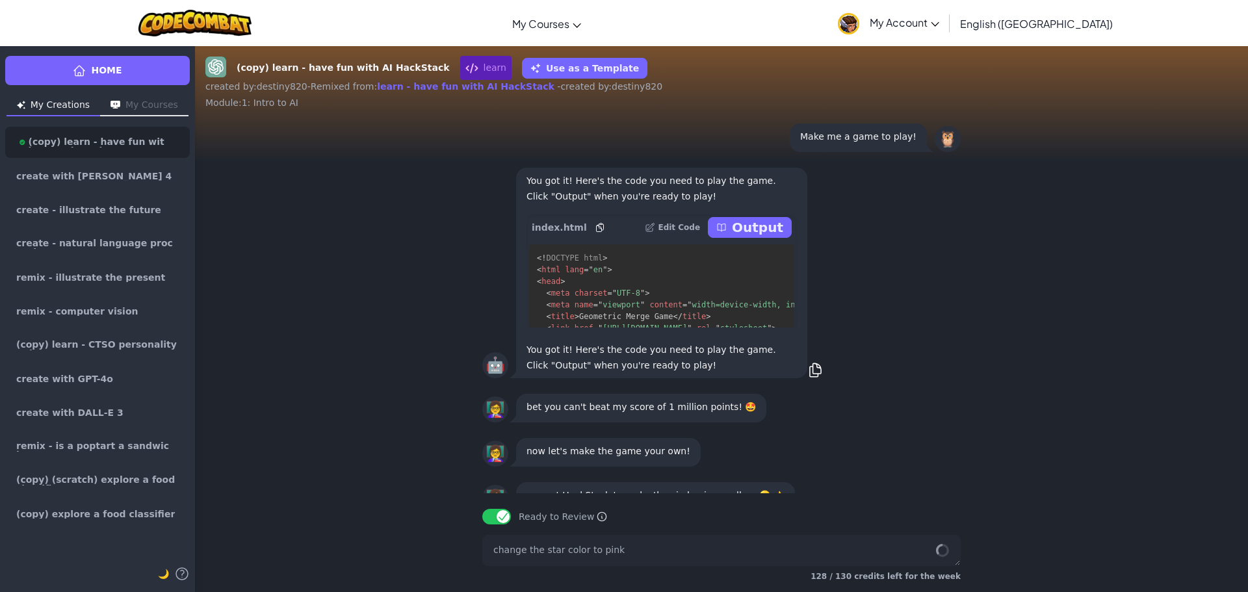
scroll to position [1, 0]
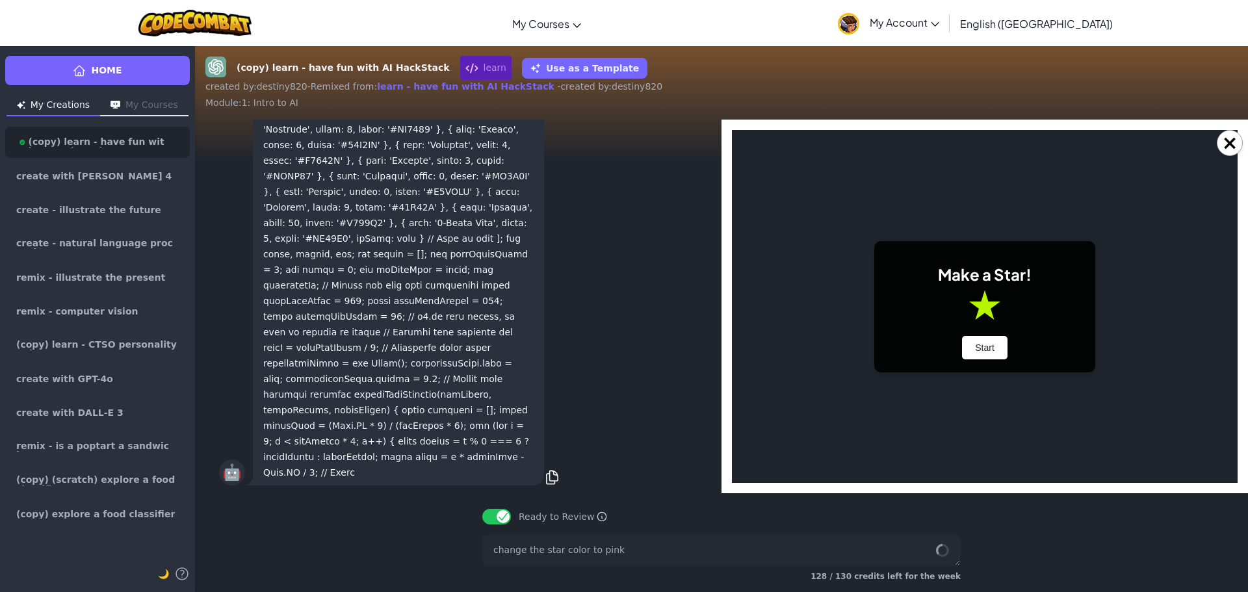
scroll to position [-2009, 0]
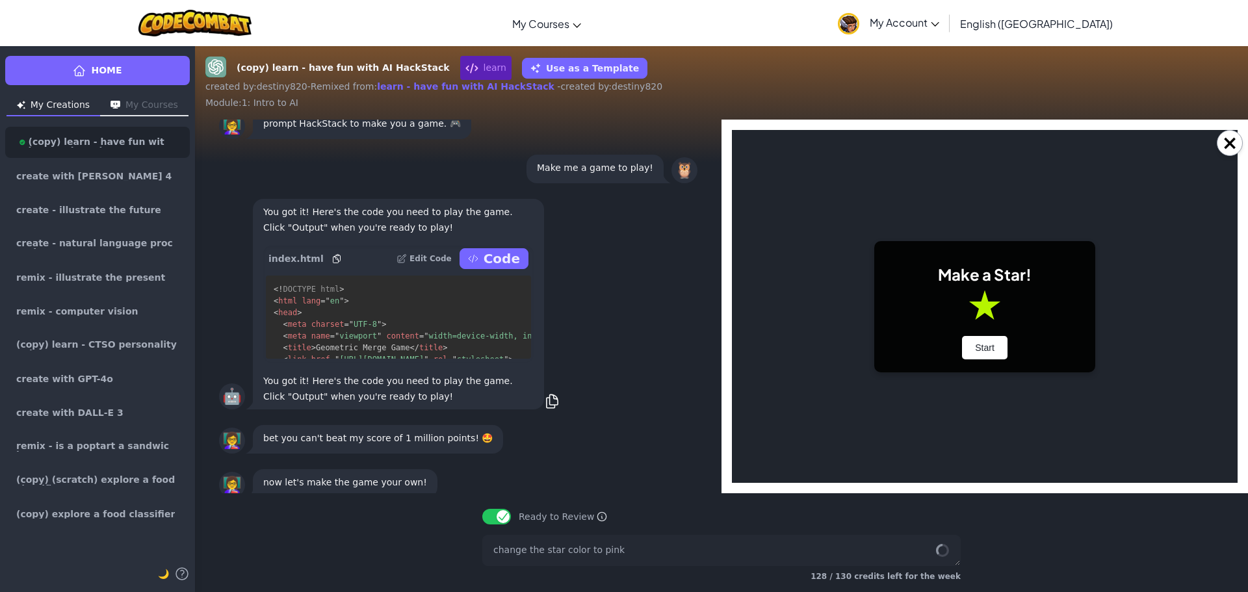
click at [498, 525] on div "Ready to Review Ready to Review Mark this when your project is complete. Your t…" at bounding box center [721, 511] width 499 height 36
click at [498, 524] on button "Ready to Review" at bounding box center [496, 517] width 29 height 16
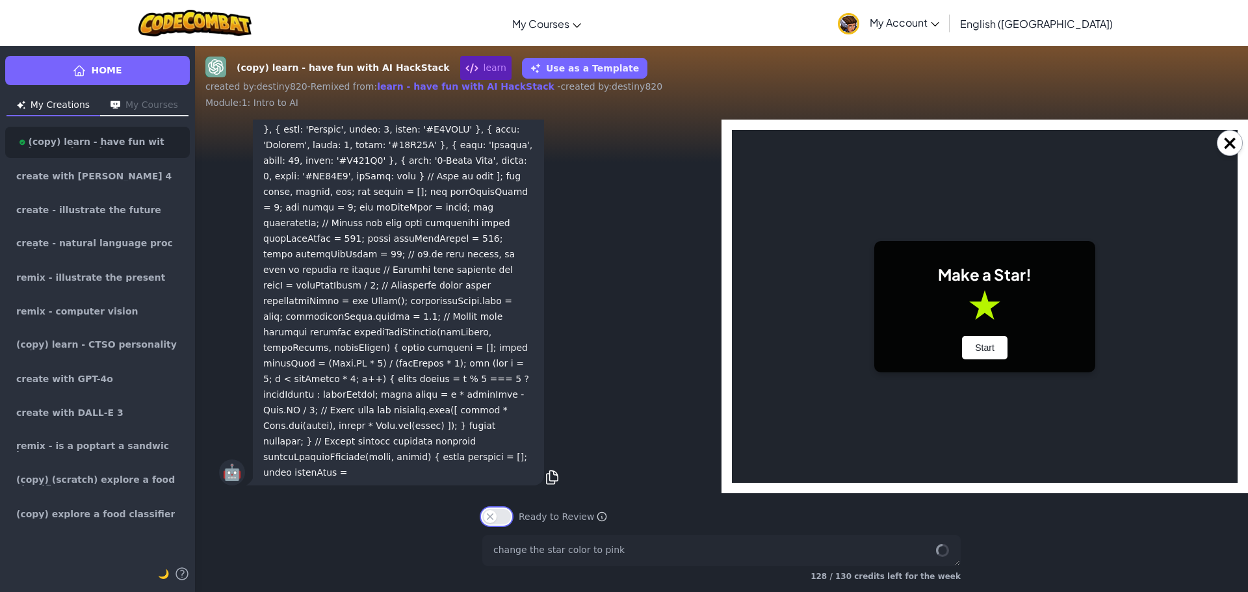
click at [498, 519] on button "Ready to Review" at bounding box center [496, 517] width 29 height 16
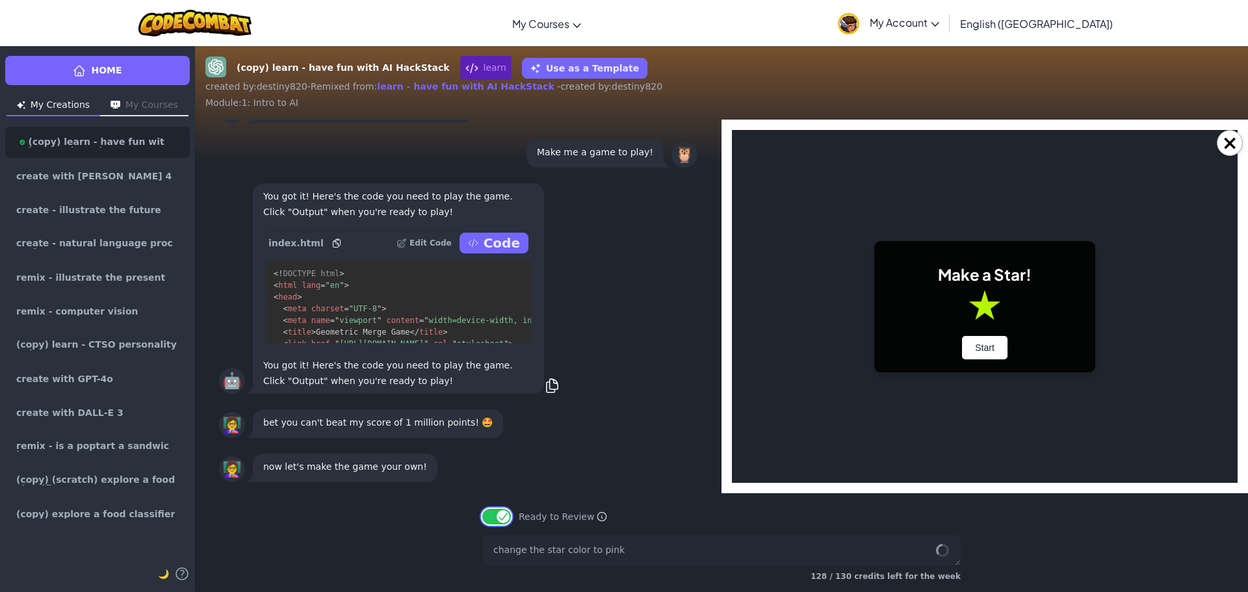
click at [498, 521] on button "Ready to Review" at bounding box center [496, 517] width 29 height 16
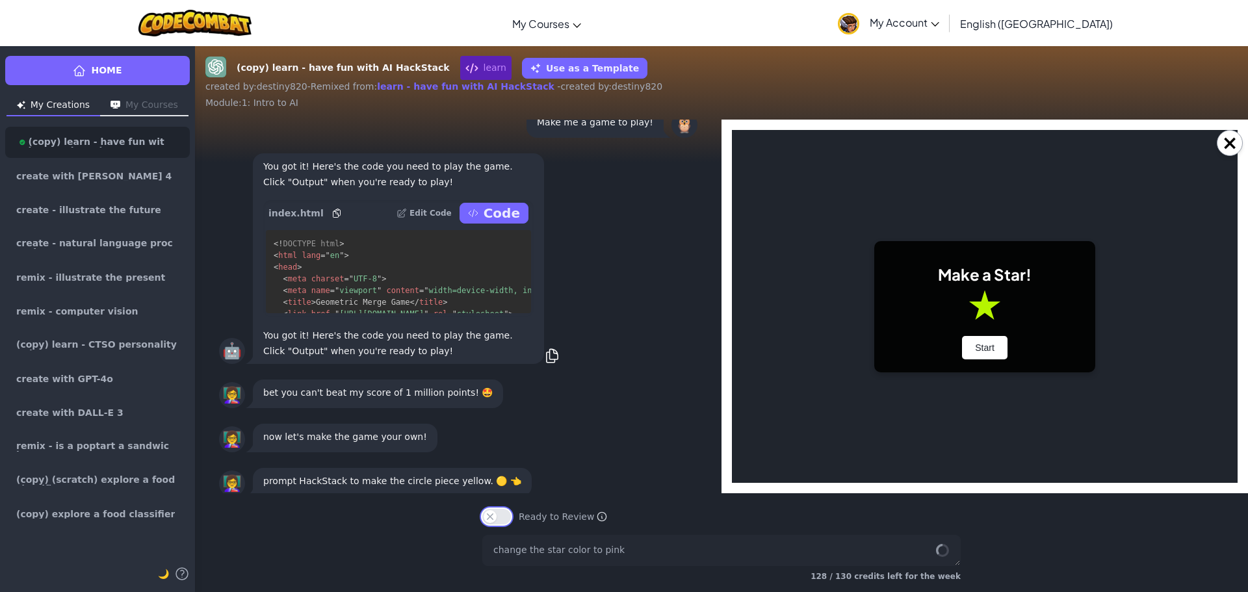
scroll to position [-2134, 0]
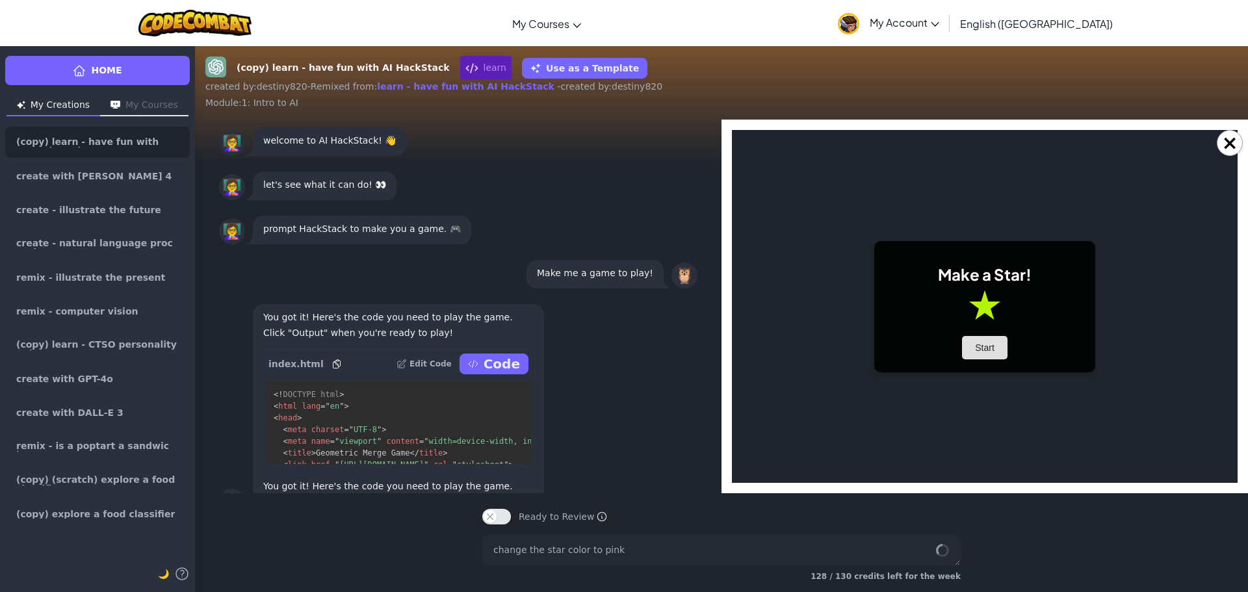
click at [994, 355] on button "Start" at bounding box center [984, 347] width 45 height 23
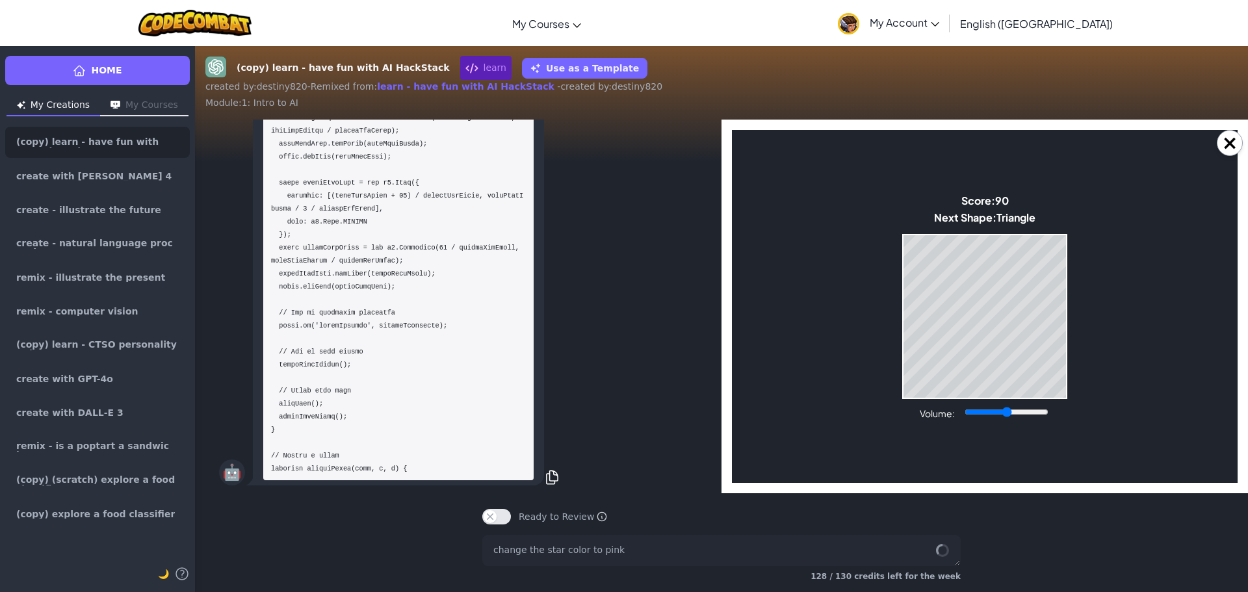
scroll to position [0, 0]
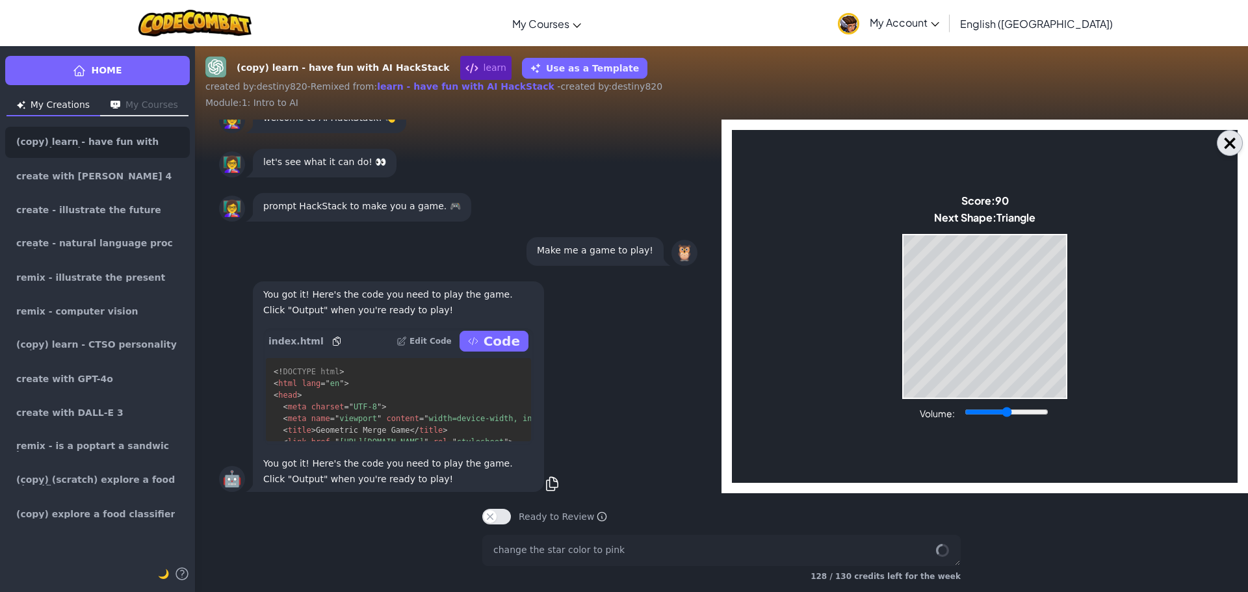
drag, startPoint x: 1223, startPoint y: 152, endPoint x: 485, endPoint y: 33, distance: 747.2
click at [1223, 152] on button "×" at bounding box center [1230, 143] width 26 height 26
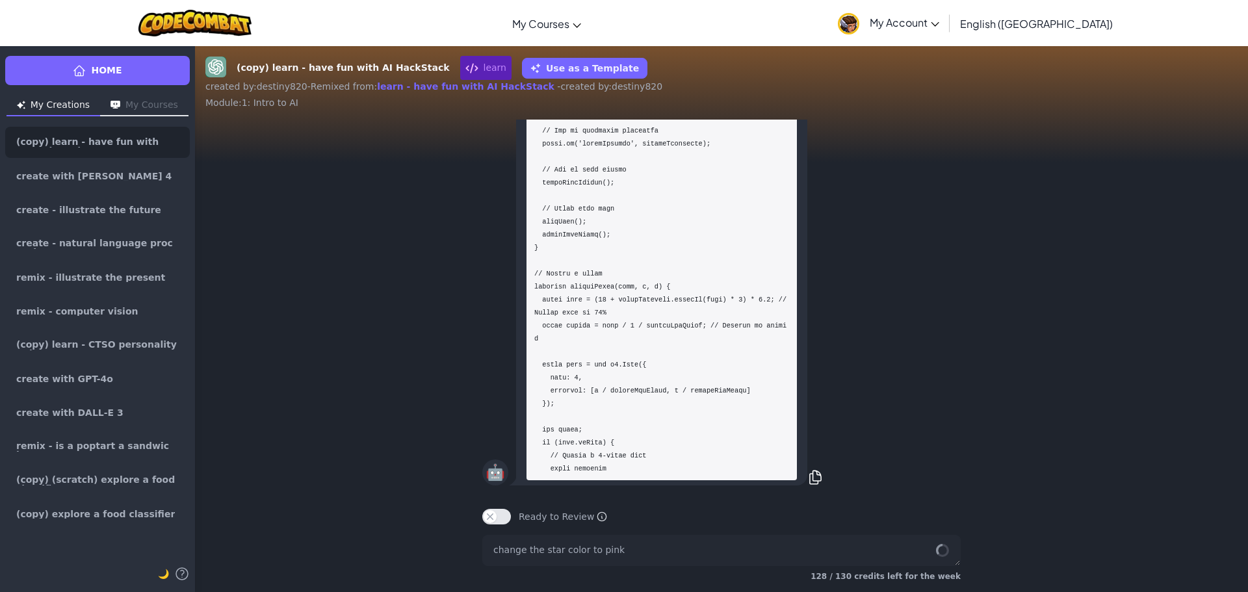
click at [127, 88] on div "Home My Creations My Courses (copy) learn - have fun with AI HackStack create w…" at bounding box center [97, 318] width 195 height 547
click at [125, 78] on link "Home" at bounding box center [97, 70] width 185 height 29
type textarea "x"
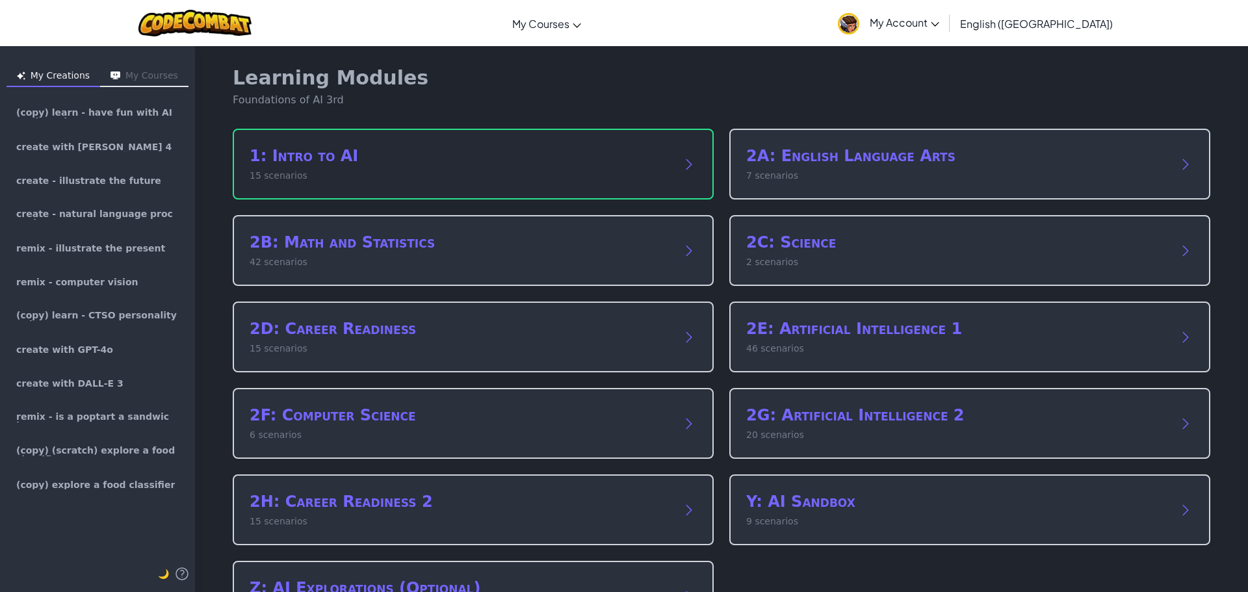
click at [528, 163] on h2 "1: Intro to AI" at bounding box center [460, 156] width 421 height 21
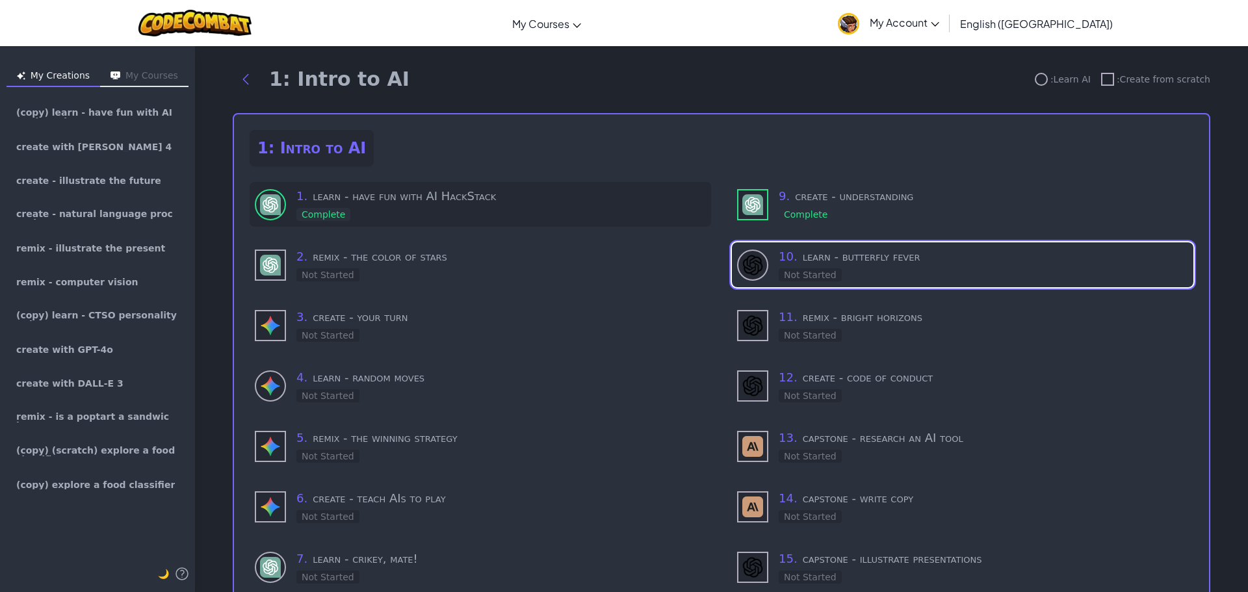
click at [442, 204] on h3 "1 . learn - have fun with AI HackStack" at bounding box center [500, 196] width 409 height 18
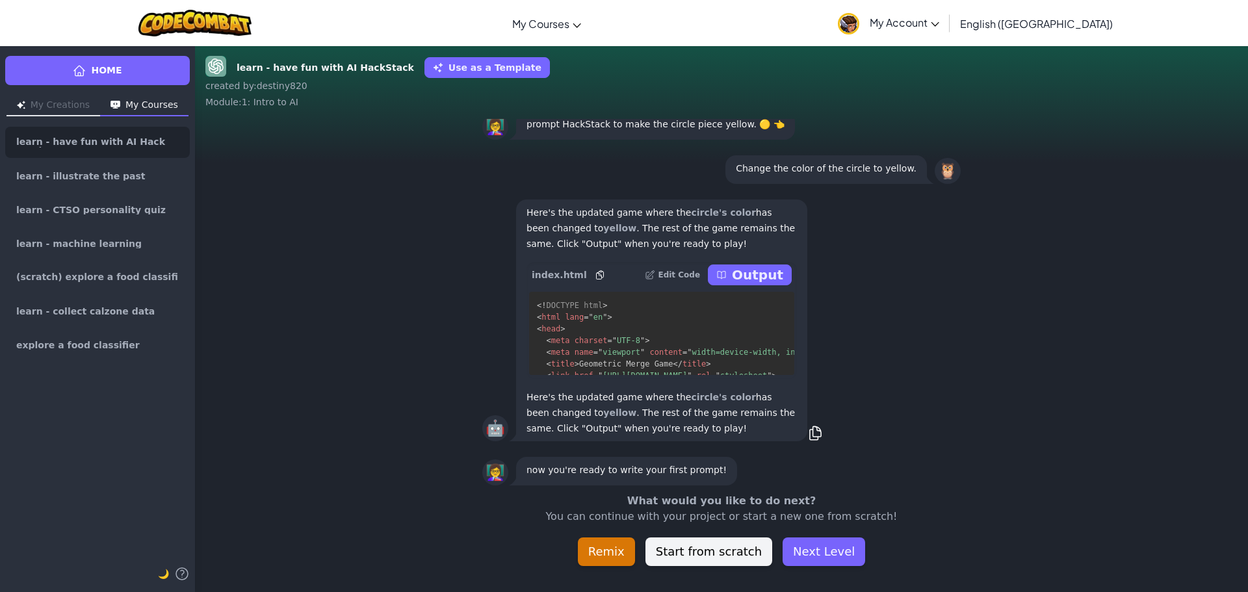
click at [736, 274] on button "Output" at bounding box center [750, 275] width 84 height 21
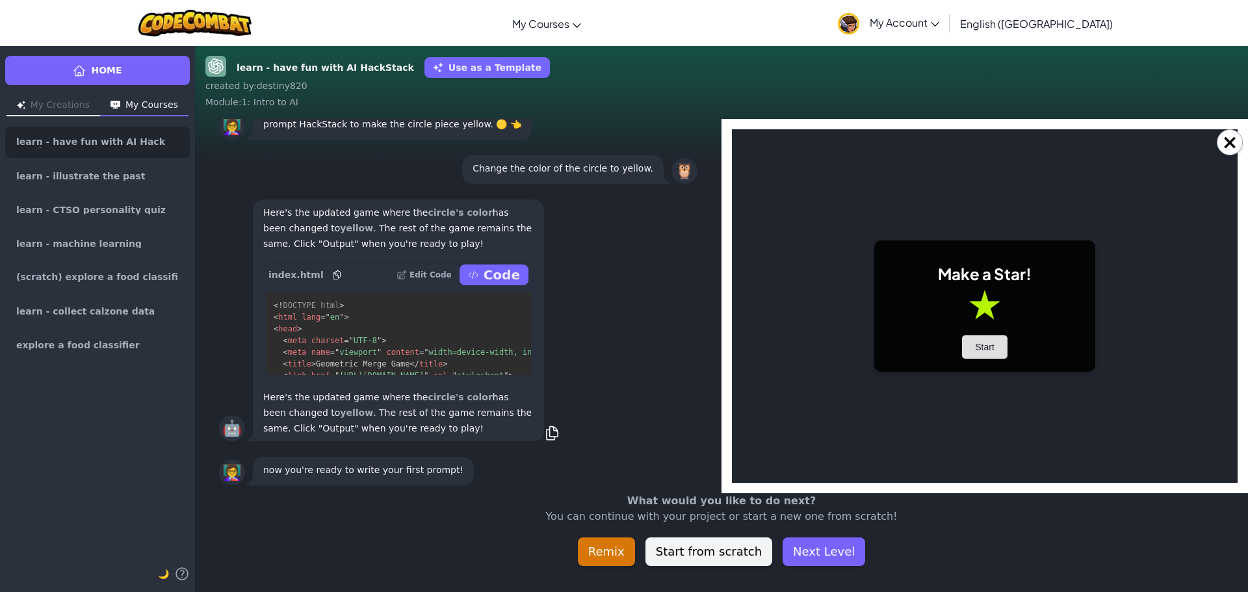
click at [981, 352] on button "Start" at bounding box center [984, 346] width 45 height 23
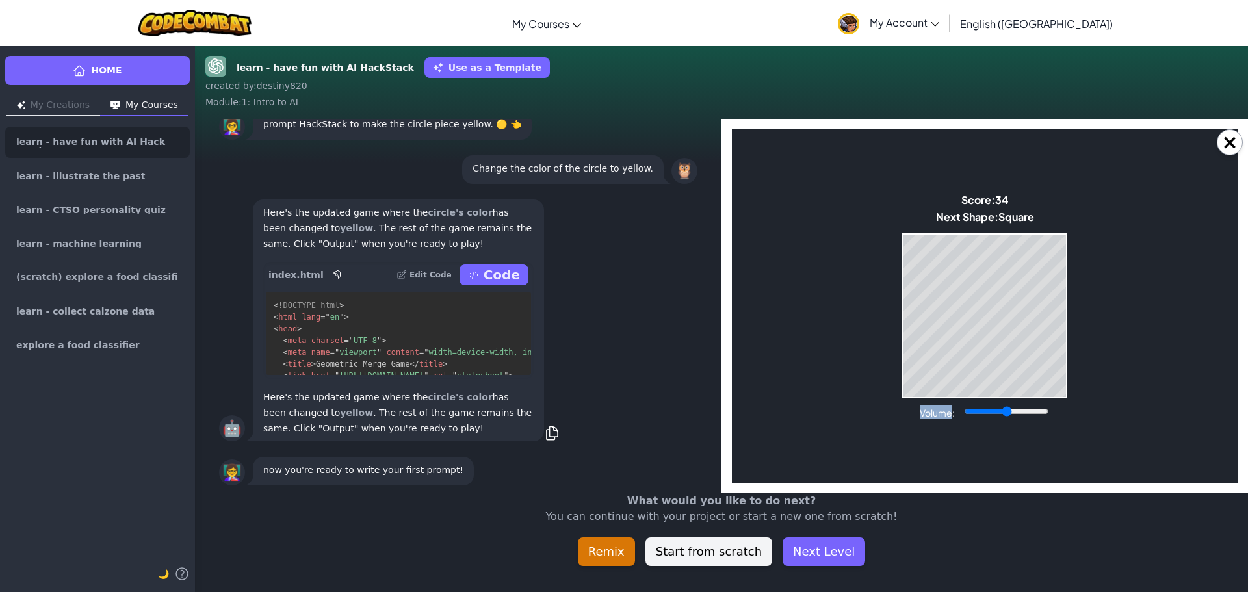
click at [930, 398] on body "Make a Star! Start Score: 34 Next Shape: Square Game Over Your stack reached th…" at bounding box center [985, 306] width 506 height 354
click at [929, 399] on body "Make a Star! Start Score: 37 Next Shape: Square Game Over Your stack reached th…" at bounding box center [985, 306] width 506 height 354
click at [924, 401] on body "Make a Star! Start Score: 37 Next Shape: Square Game Over Your stack reached th…" at bounding box center [985, 306] width 506 height 354
click at [921, 402] on body "Make a Star! Start Score: 37 Next Shape: Square Game Over Your stack reached th…" at bounding box center [985, 306] width 506 height 354
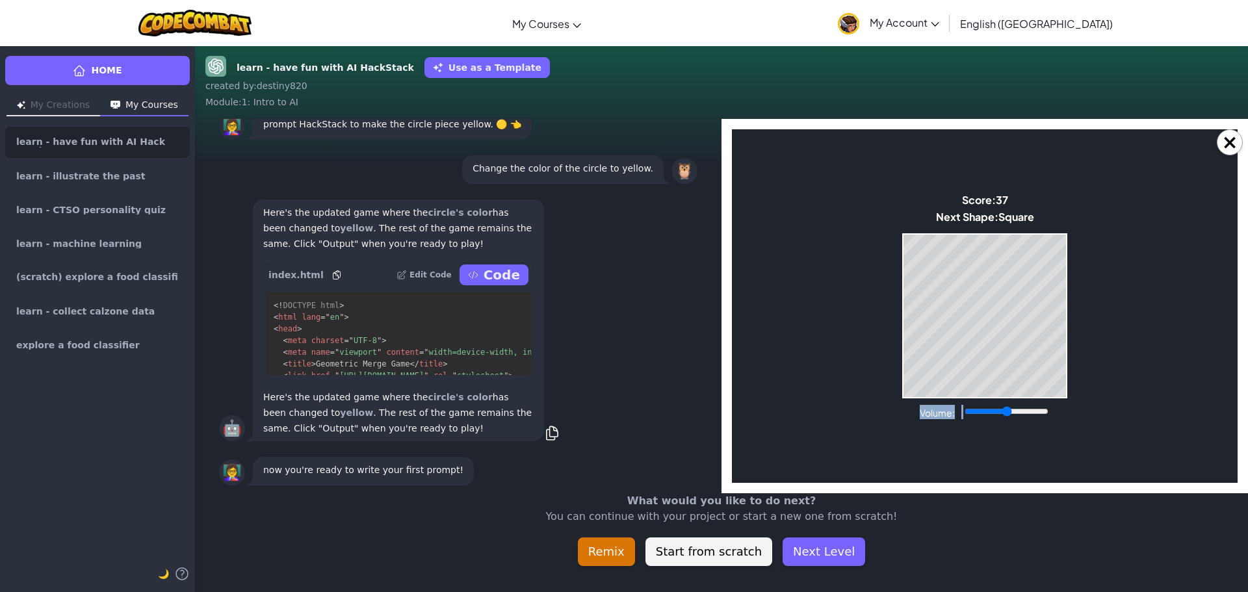
click at [921, 402] on body "Make a Star! Start Score: 37 Next Shape: Square Game Over Your stack reached th…" at bounding box center [985, 306] width 506 height 354
click at [1003, 411] on input "Volume:" at bounding box center [1006, 411] width 84 height 10
click at [977, 414] on input "Volume:" at bounding box center [1006, 411] width 84 height 10
type input "0.04"
